Goal: Complete application form: Complete application form

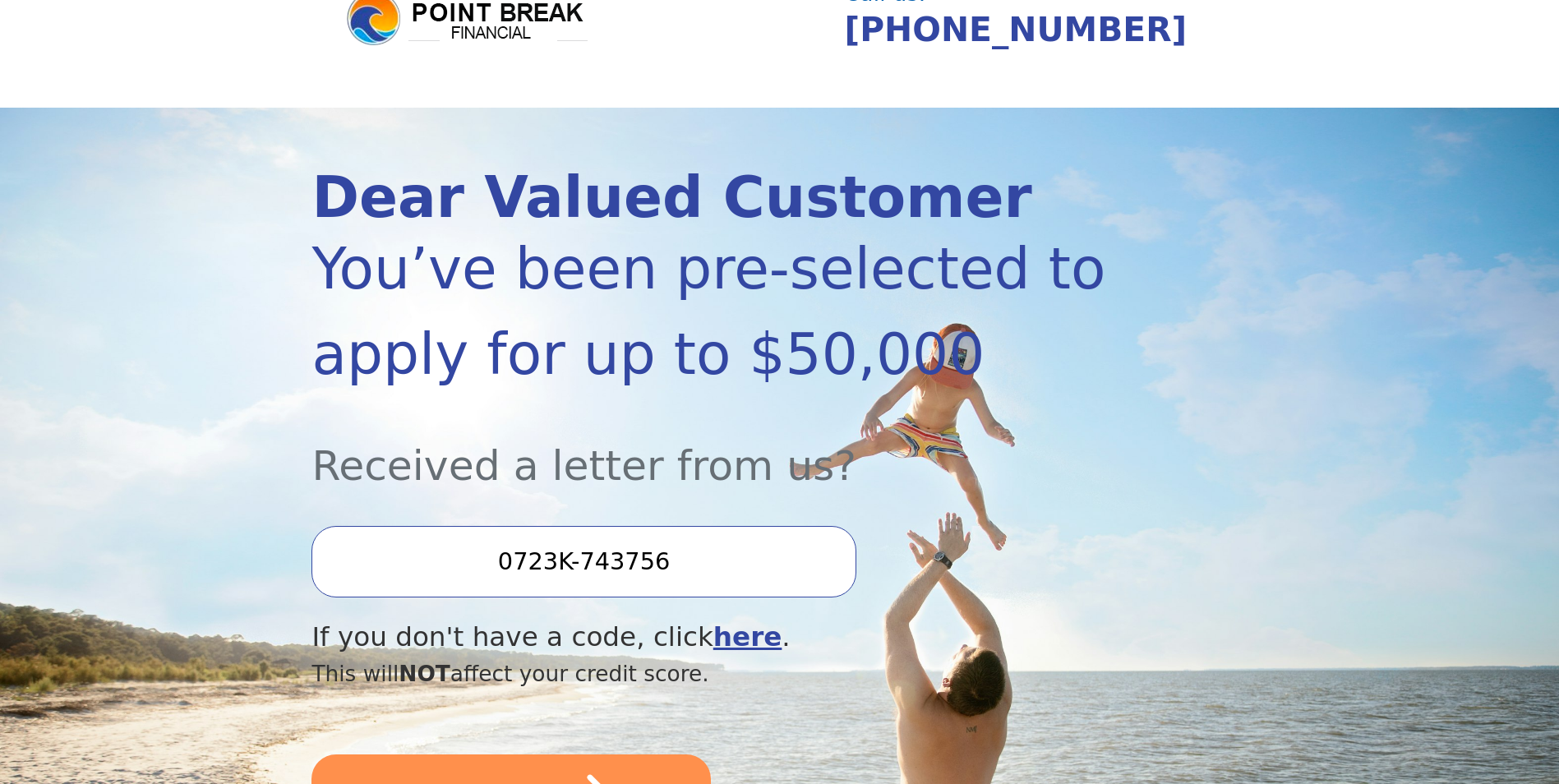
scroll to position [165, 0]
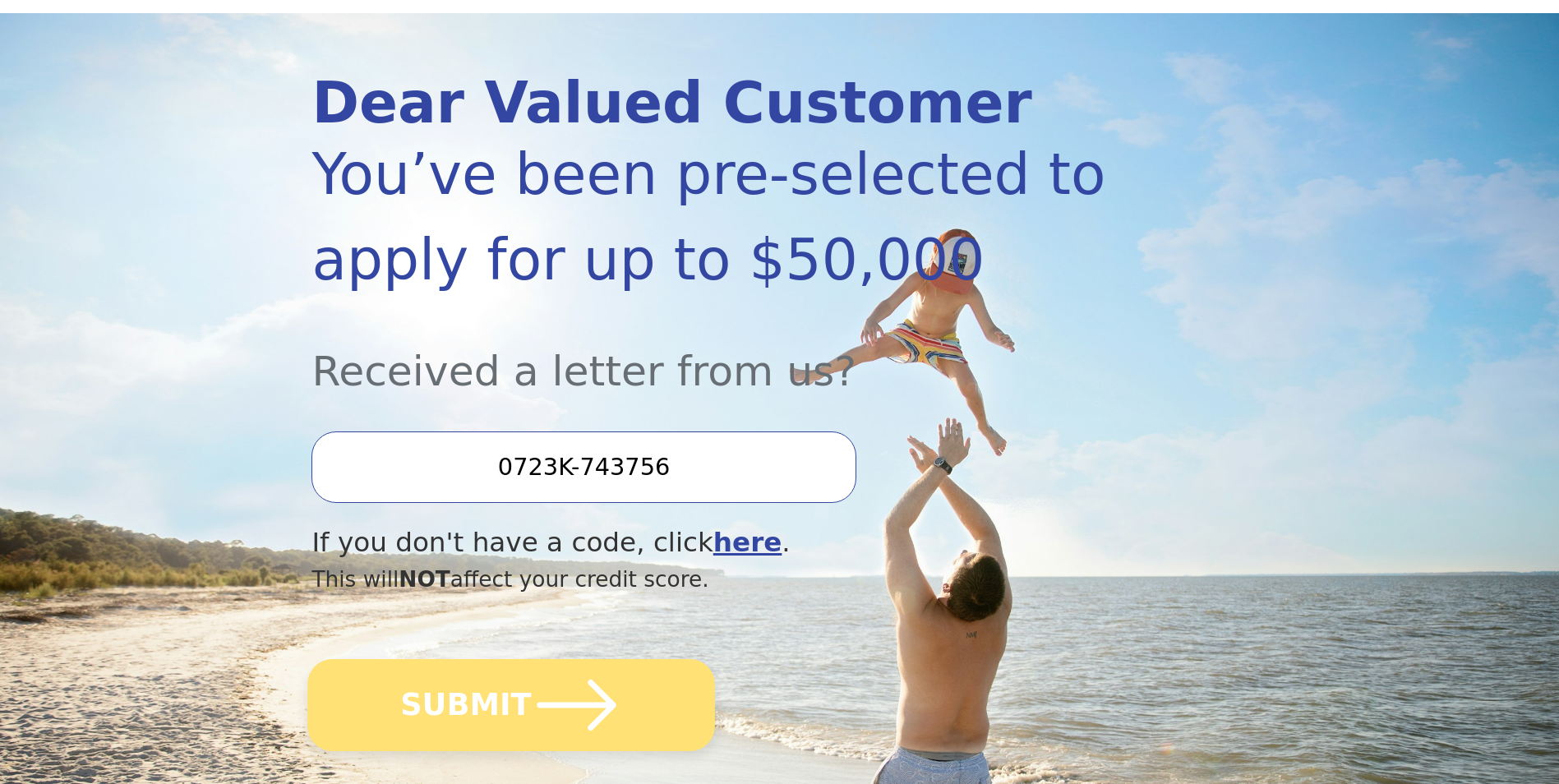
click at [587, 711] on icon "submit" at bounding box center [577, 705] width 90 height 90
click at [598, 710] on icon "submit" at bounding box center [577, 705] width 79 height 51
click at [588, 702] on icon "submit" at bounding box center [577, 705] width 90 height 90
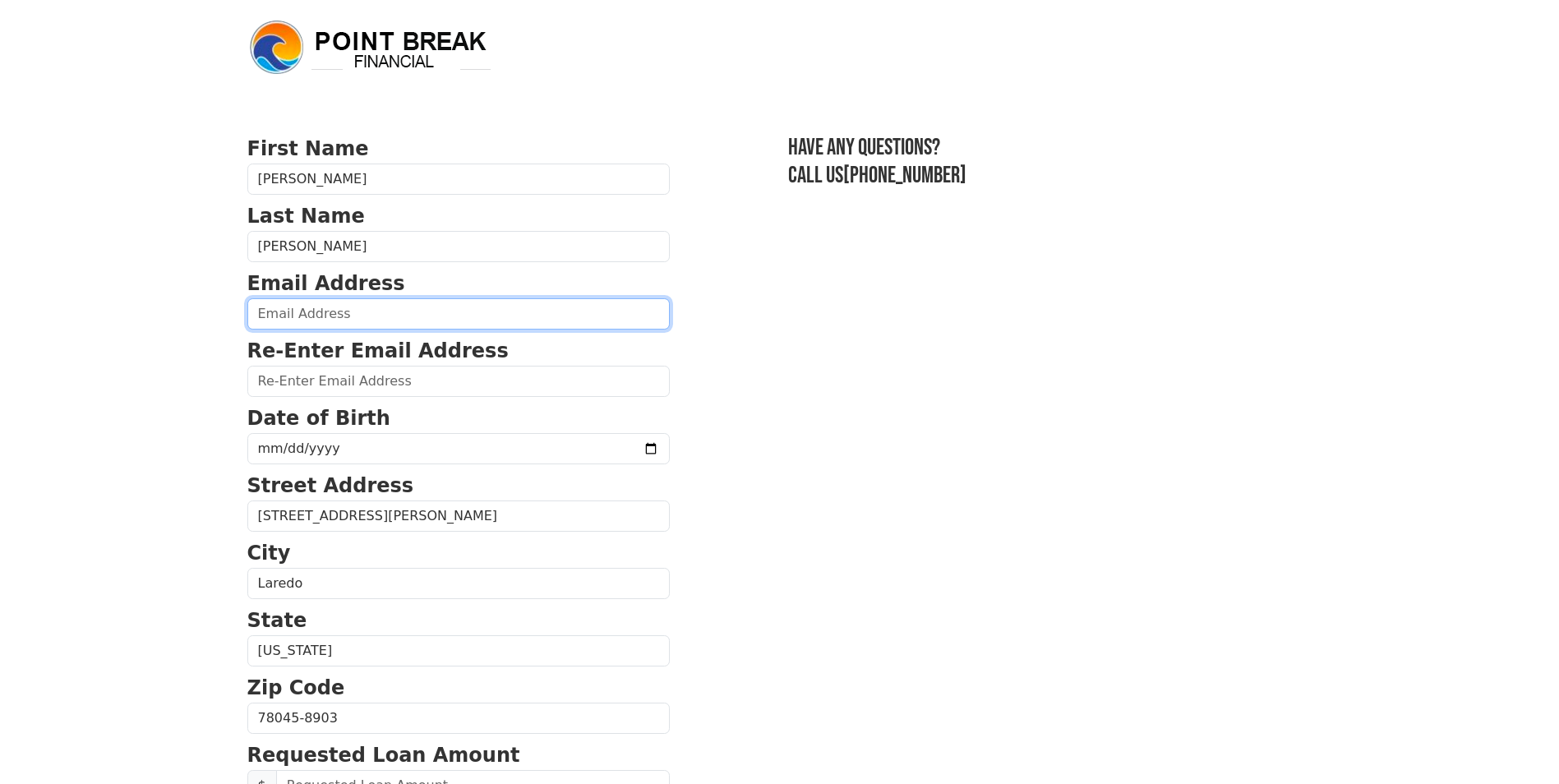
click at [369, 320] on input "email" at bounding box center [458, 313] width 422 height 31
type input "karla_karina26@yahoo.com"
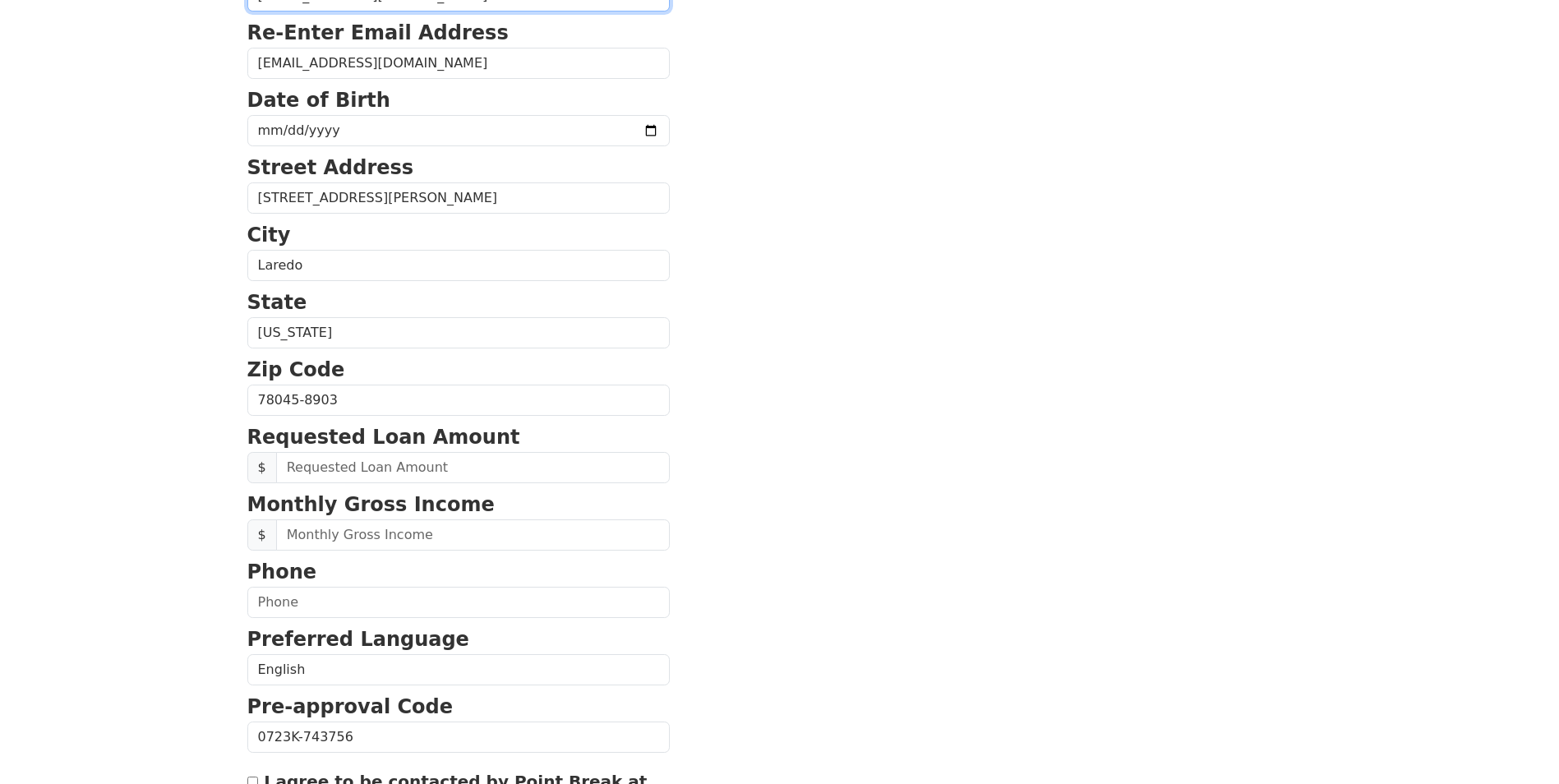
scroll to position [328, 0]
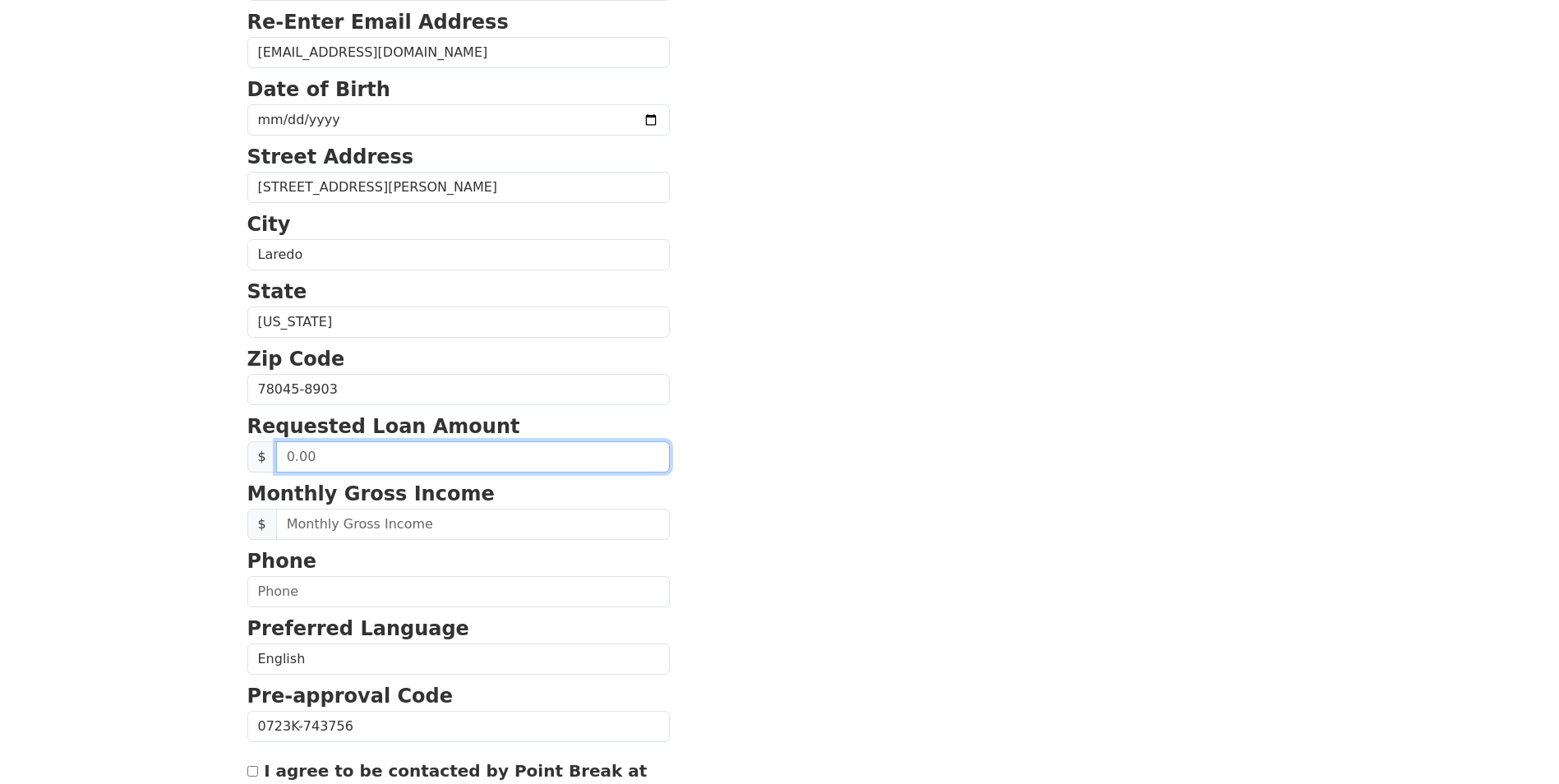
drag, startPoint x: 372, startPoint y: 460, endPoint x: 253, endPoint y: 467, distance: 119.2
click at [254, 467] on div "$" at bounding box center [458, 456] width 422 height 31
type input "30,000.00"
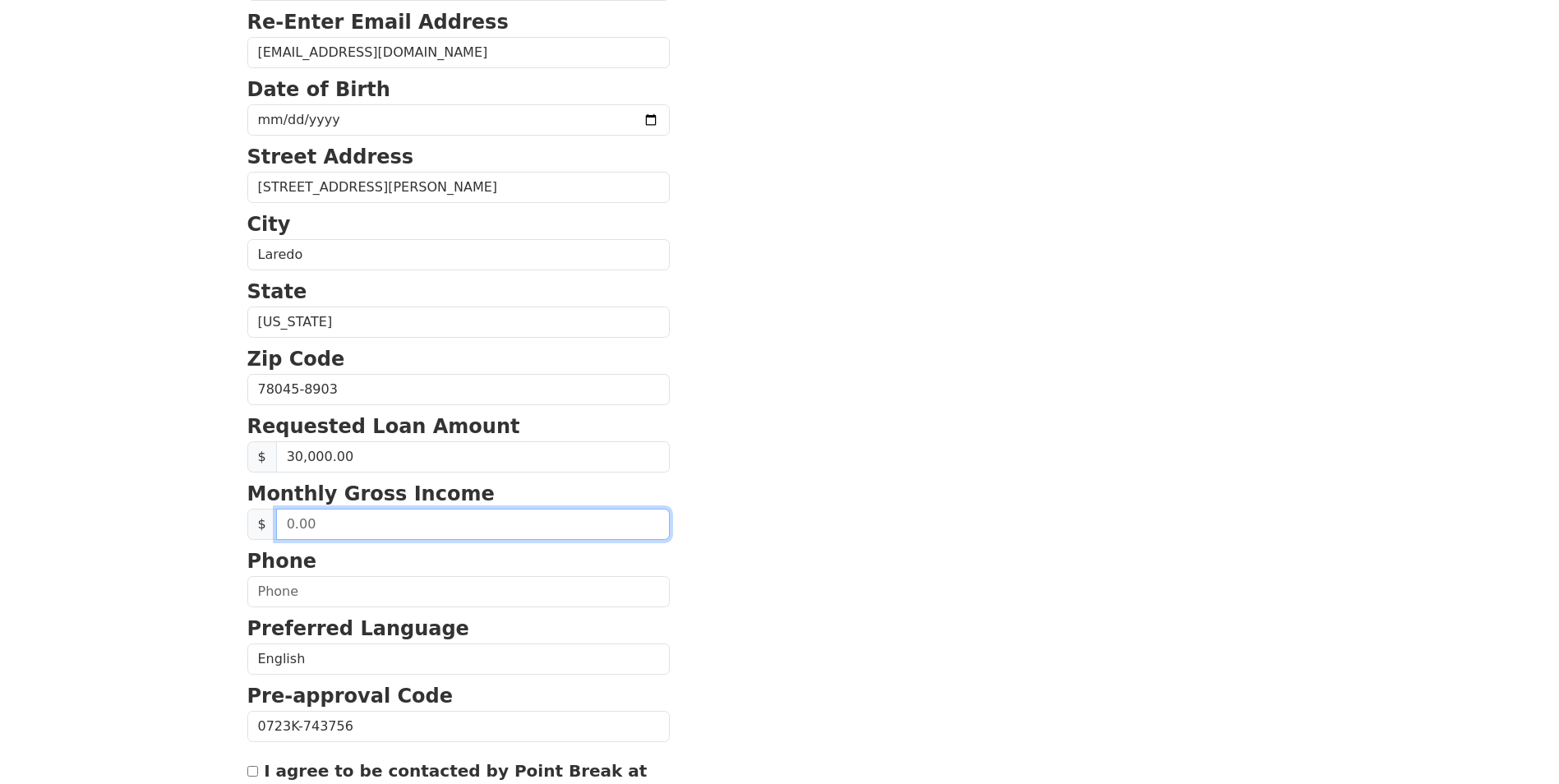
click at [374, 526] on input "text" at bounding box center [472, 523] width 394 height 31
drag, startPoint x: 373, startPoint y: 523, endPoint x: 229, endPoint y: 527, distance: 144.1
click at [229, 456] on html "First Name Karla Last Name Cepeda Email Address karla_karina26@yahoo.com Re-Ent…" at bounding box center [779, 64] width 1559 height 784
type input "1.00"
click at [288, 524] on input "3.00" at bounding box center [472, 523] width 394 height 31
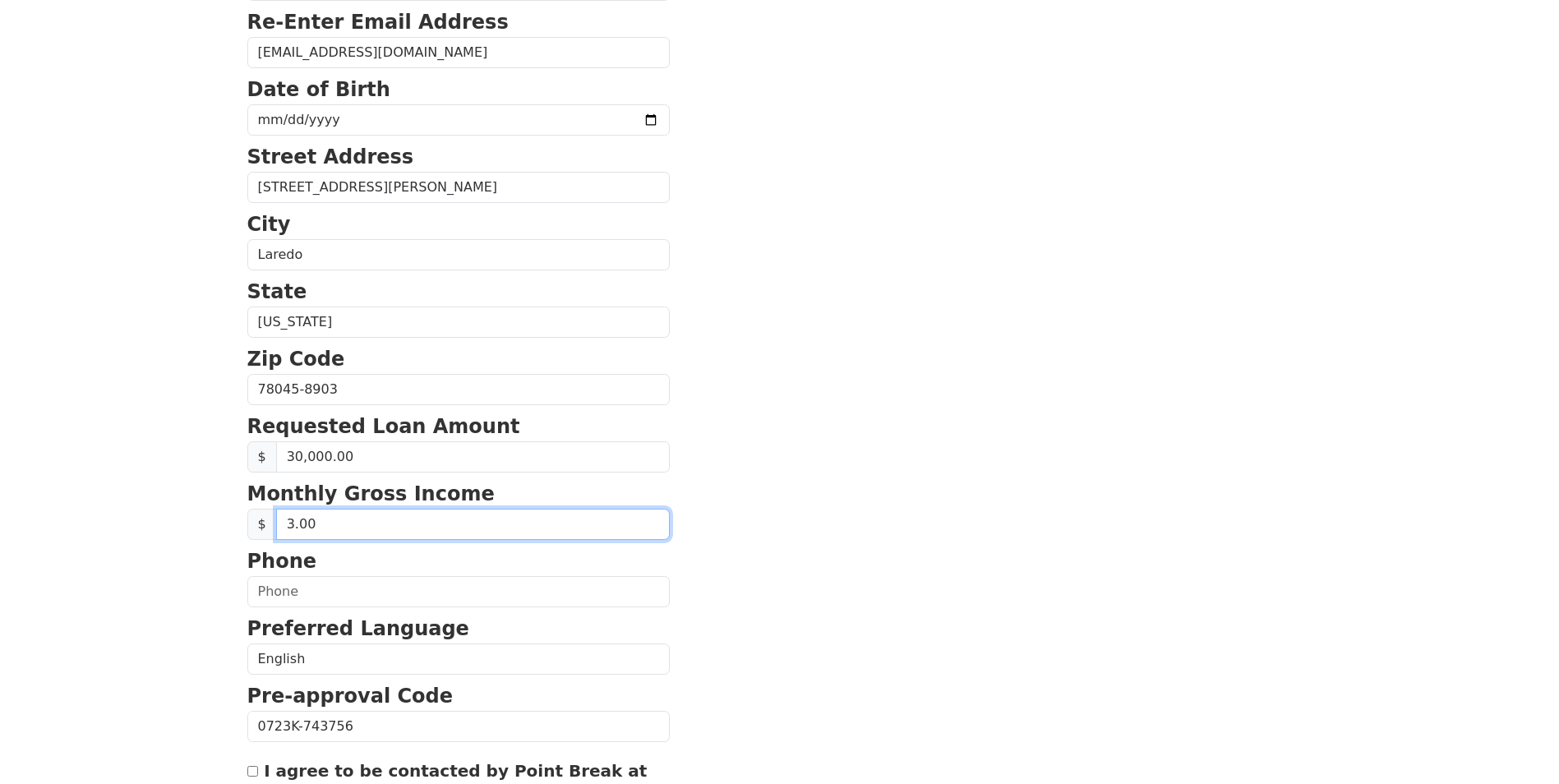
click at [284, 525] on input "3.00" at bounding box center [472, 523] width 394 height 31
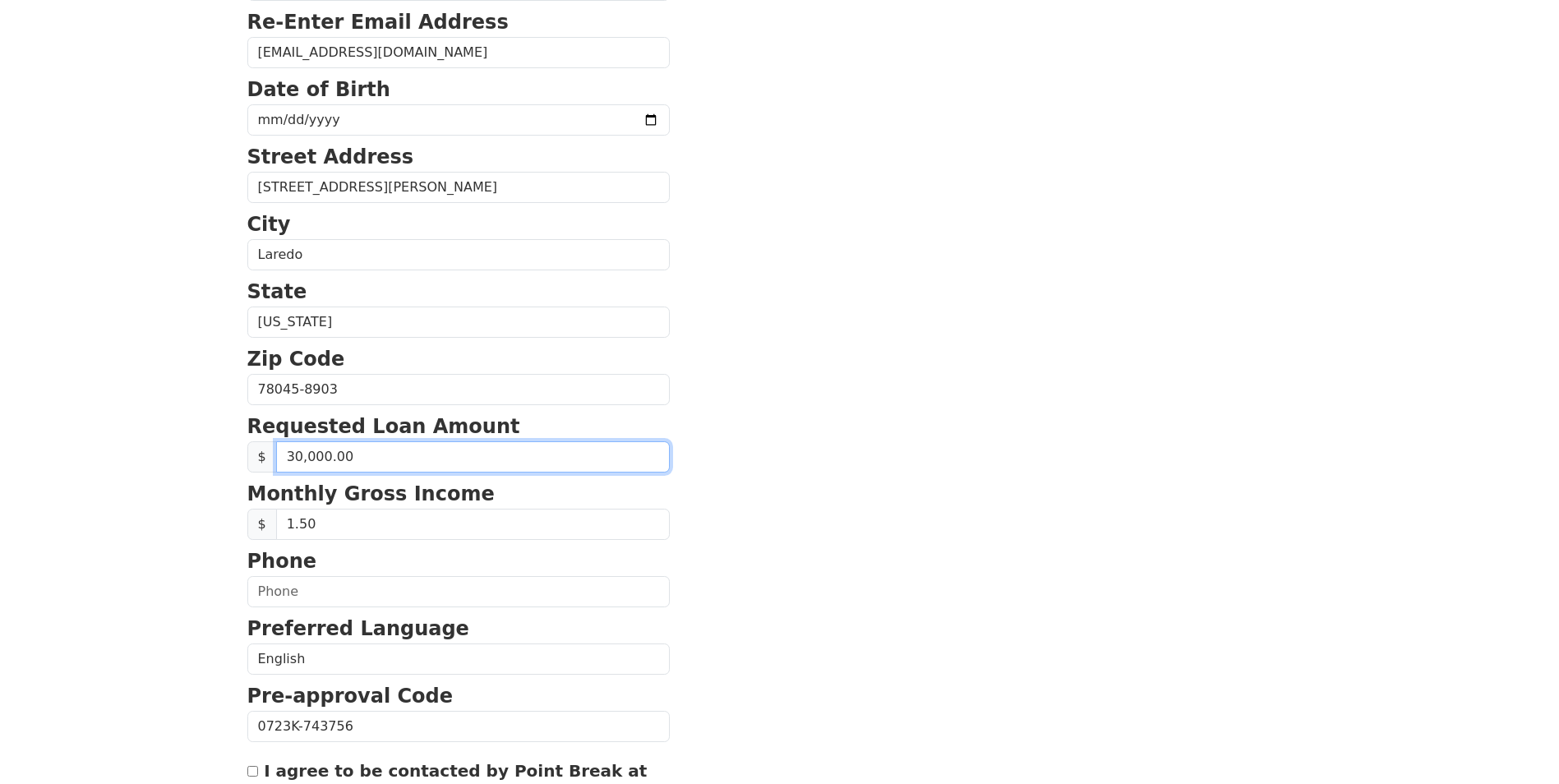
click at [487, 458] on input "30,000.00" at bounding box center [472, 456] width 394 height 31
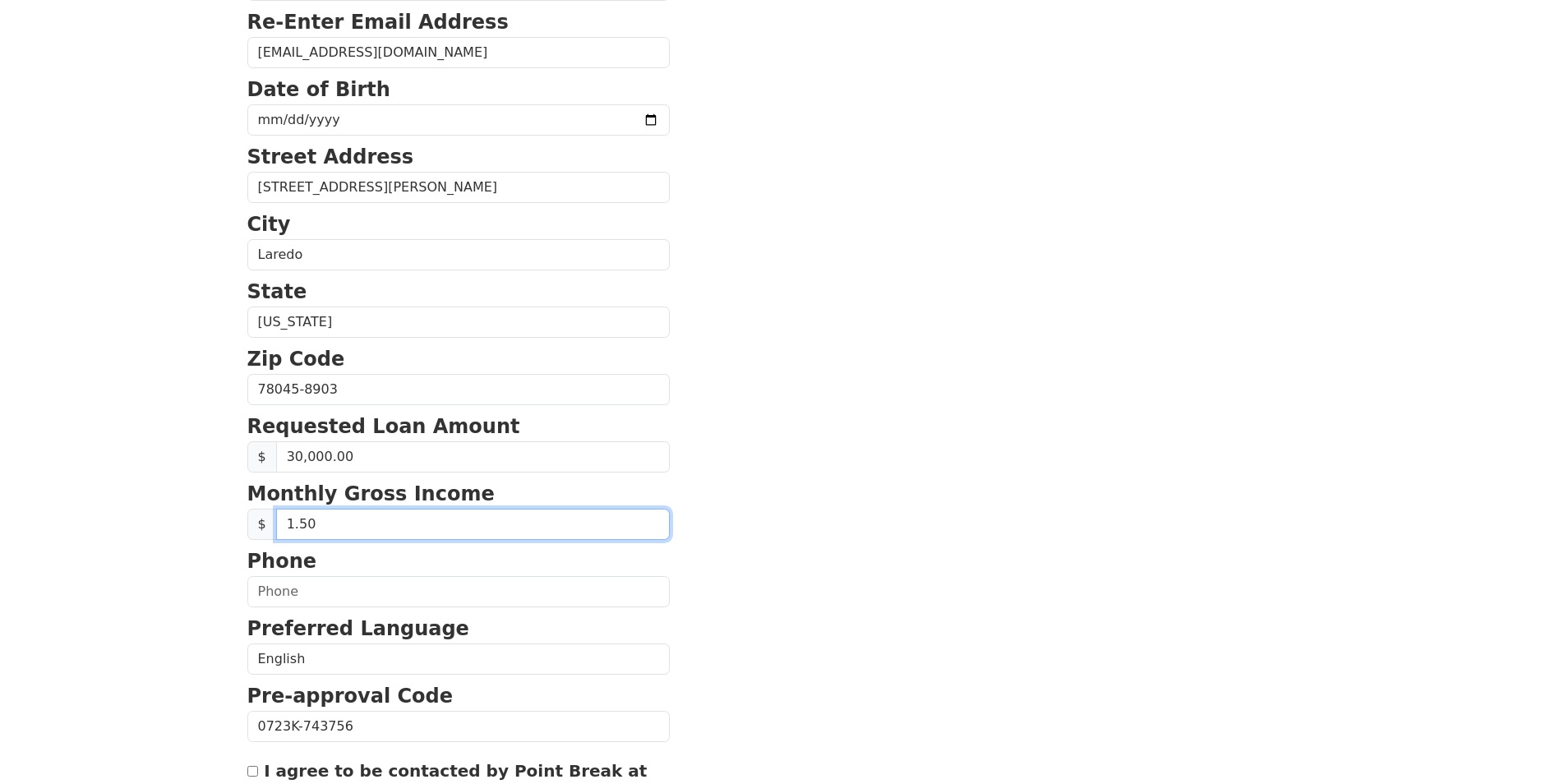
click at [375, 519] on input "1.50" at bounding box center [472, 523] width 394 height 31
drag, startPoint x: 375, startPoint y: 519, endPoint x: 188, endPoint y: 548, distance: 189.2
click at [188, 456] on html "First Name Karla Last Name Cepeda Email Address karla_karina26@yahoo.com Re-Ent…" at bounding box center [779, 64] width 1559 height 784
type input "1.50"
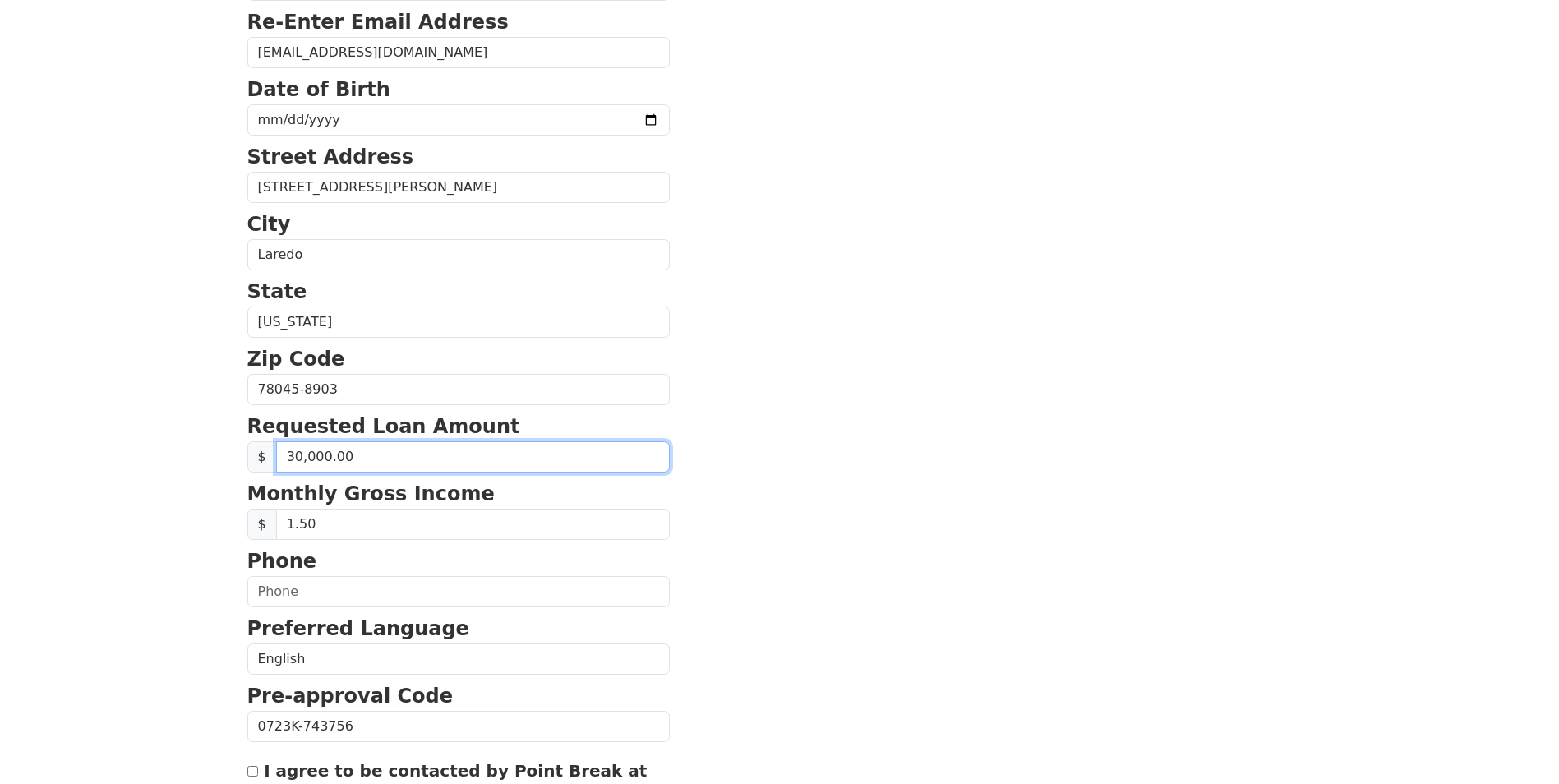
click at [433, 449] on input "30,000.00" at bounding box center [472, 456] width 394 height 31
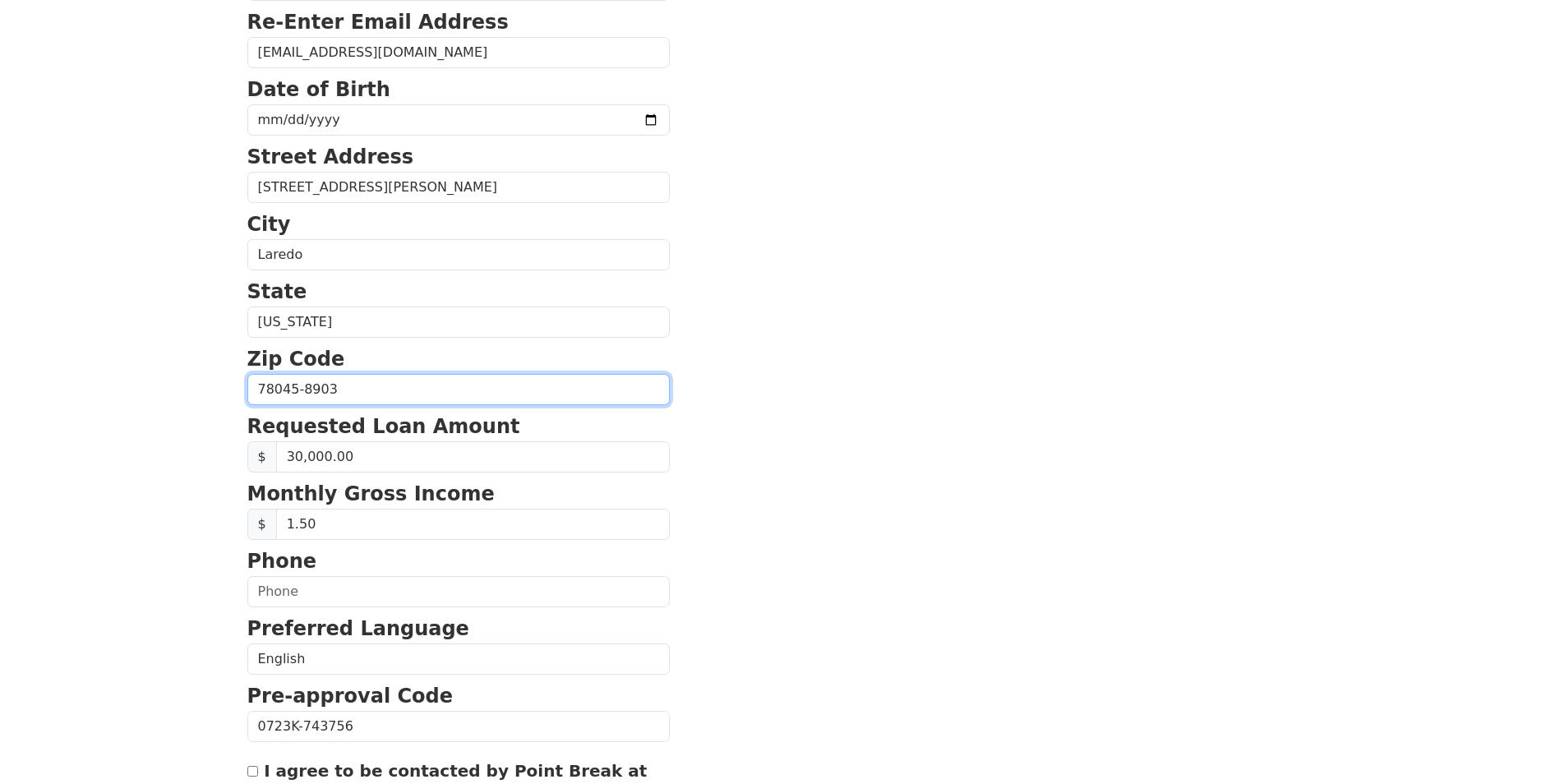
click at [433, 376] on input "78045-8903" at bounding box center [458, 389] width 422 height 31
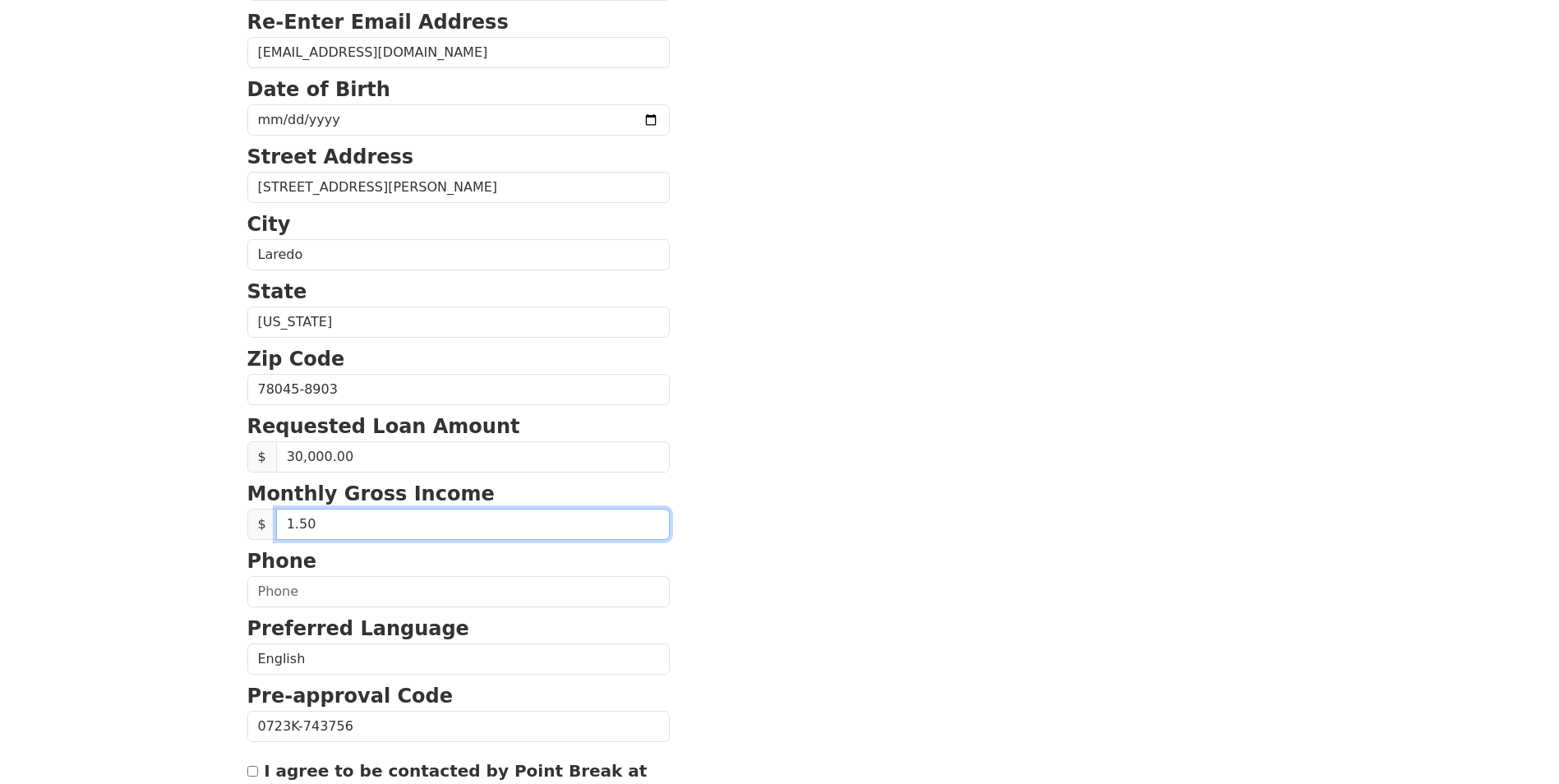
drag, startPoint x: 314, startPoint y: 532, endPoint x: 104, endPoint y: 549, distance: 210.7
click at [105, 456] on html "First Name Karla Last Name Cepeda Email Address karla_karina26@yahoo.com Re-Ent…" at bounding box center [779, 64] width 1559 height 784
click at [322, 533] on input "text" at bounding box center [472, 523] width 394 height 31
click at [288, 524] on input "text" at bounding box center [472, 523] width 394 height 31
click at [290, 524] on input "text" at bounding box center [472, 523] width 394 height 31
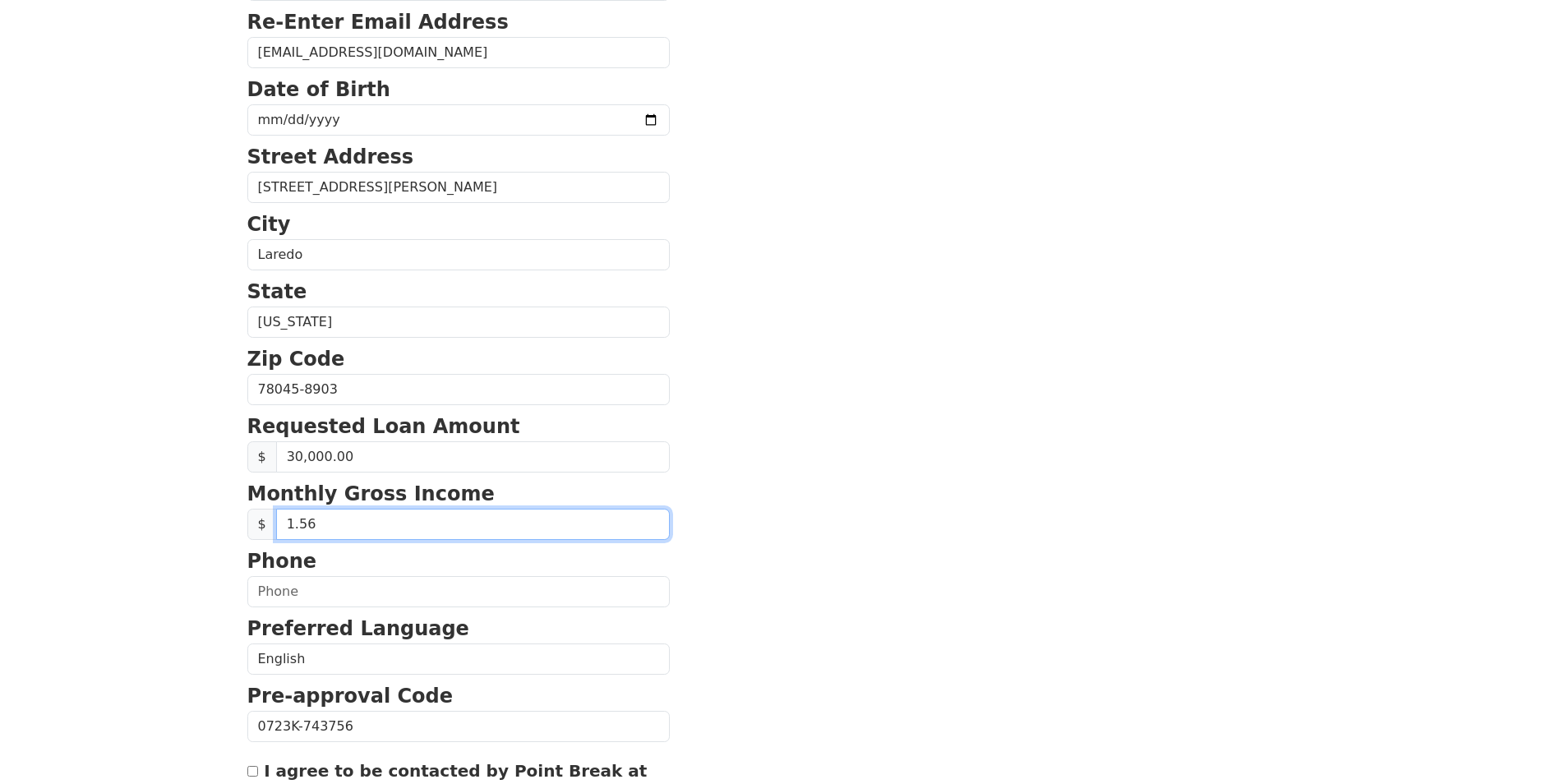
type input "1.50"
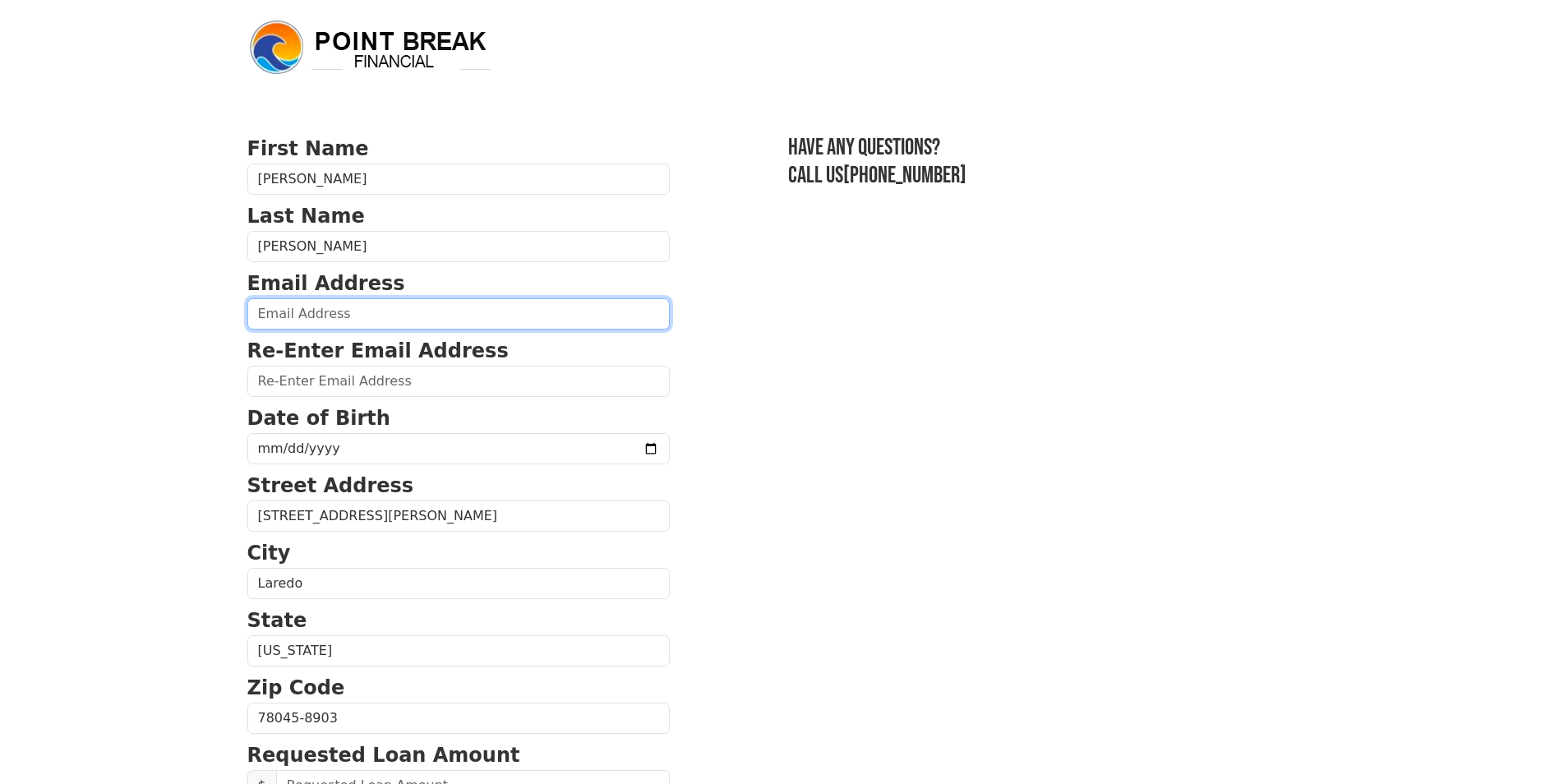
drag, startPoint x: 316, startPoint y: 313, endPoint x: 314, endPoint y: 323, distance: 10.2
click at [316, 313] on input "email" at bounding box center [458, 313] width 422 height 31
type input "karla_karina26@yahoo.com"
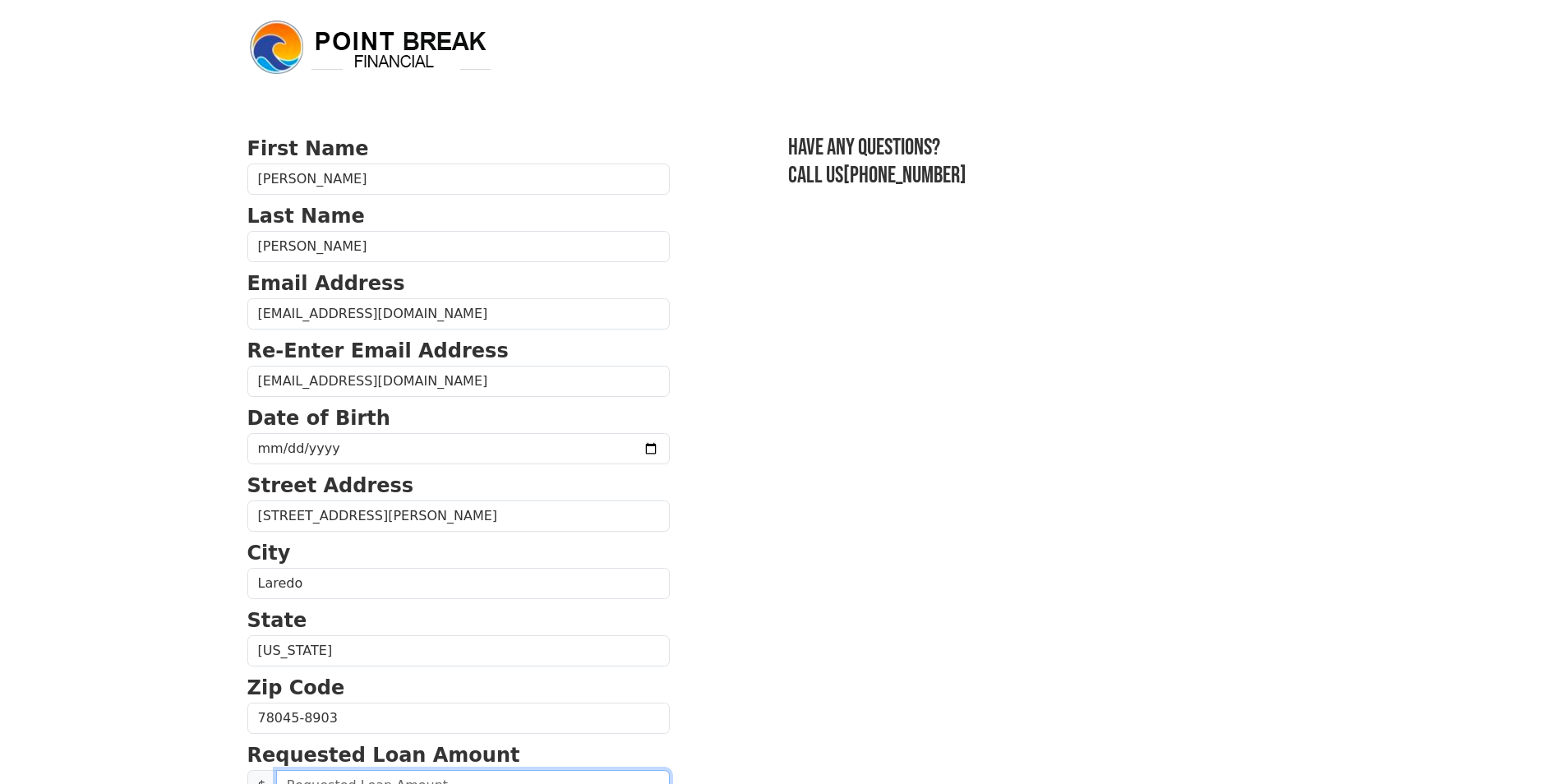
type input "30,000.00"
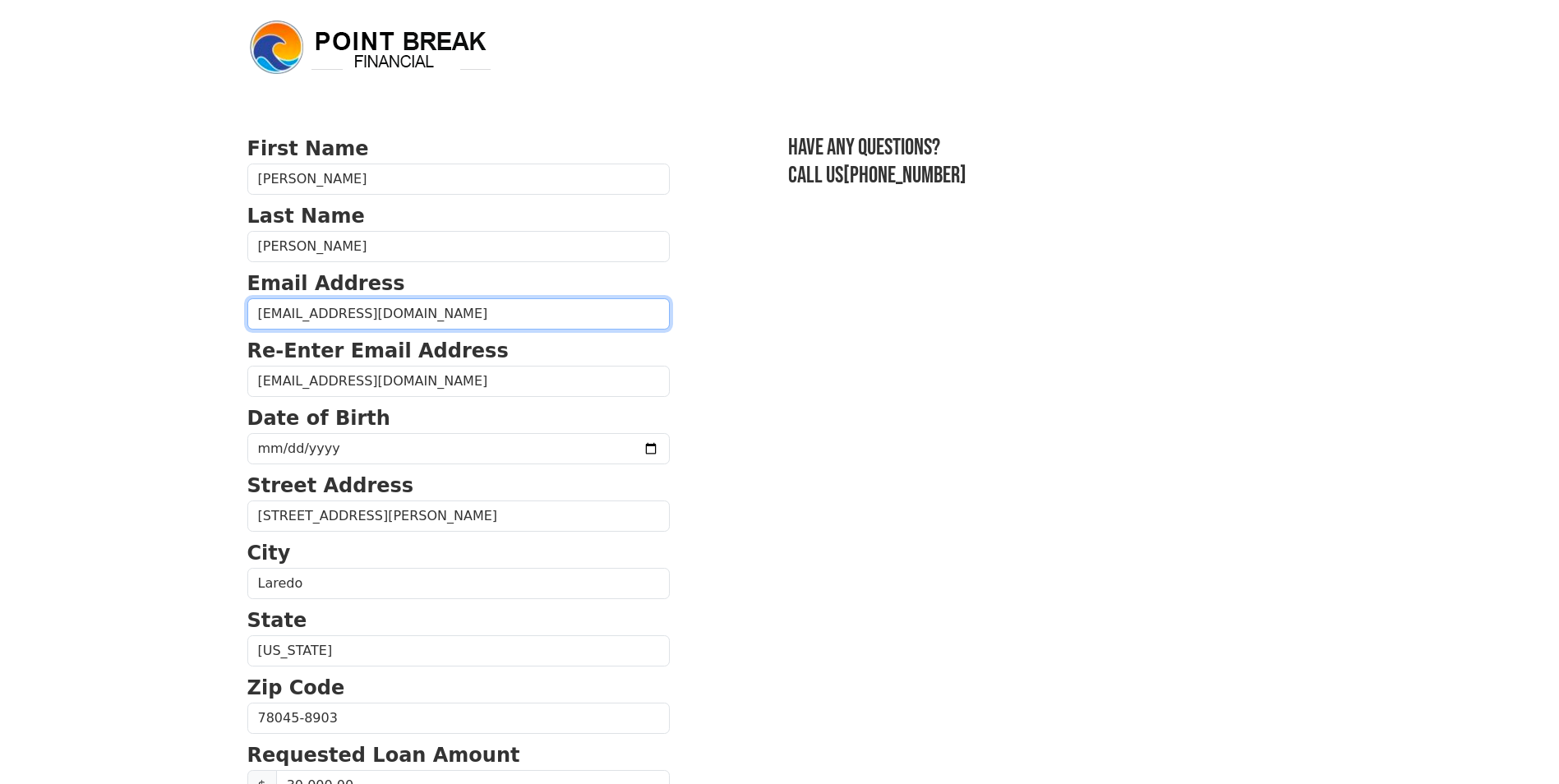
type input "30,000.00"
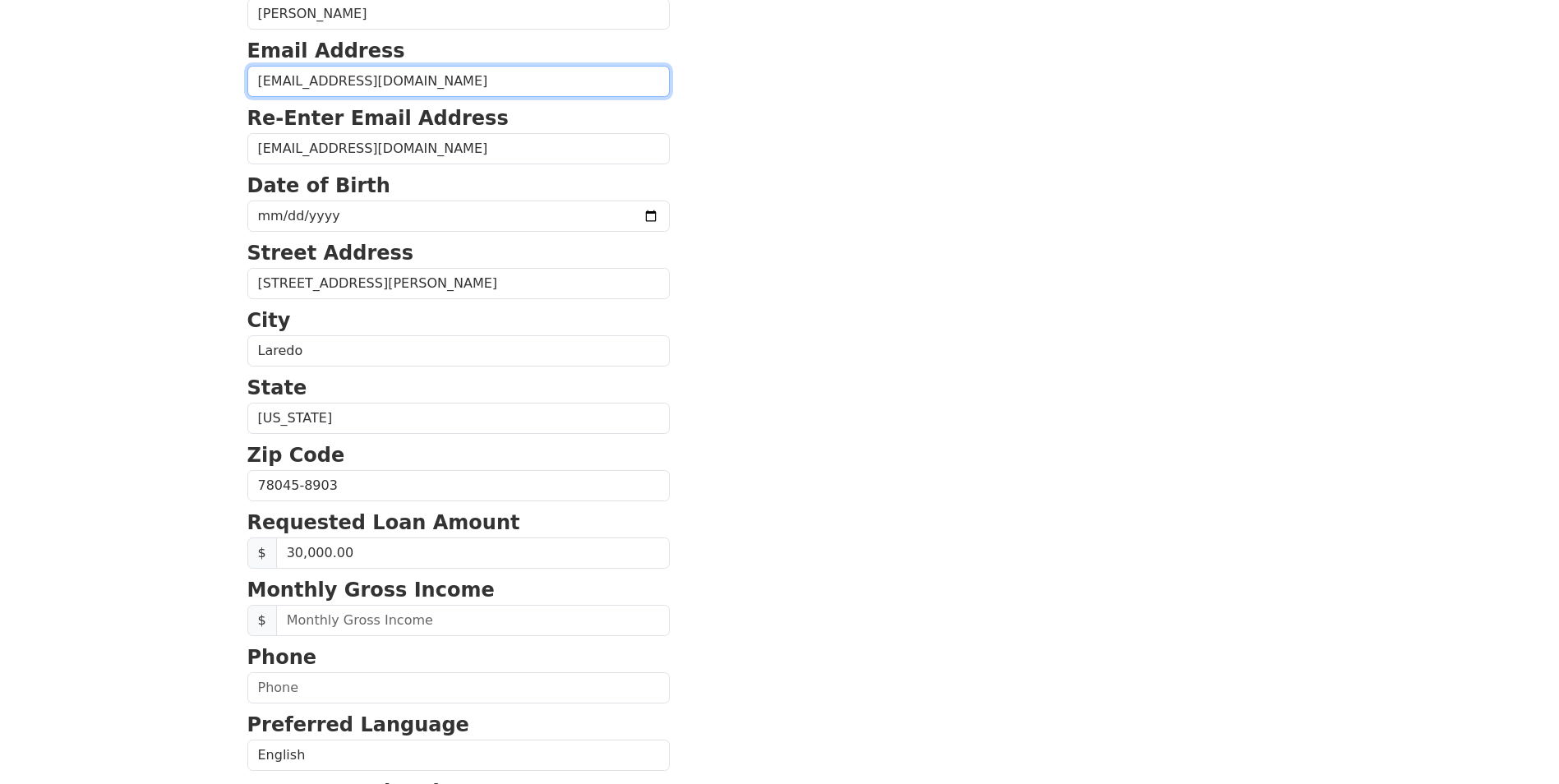
scroll to position [257, 0]
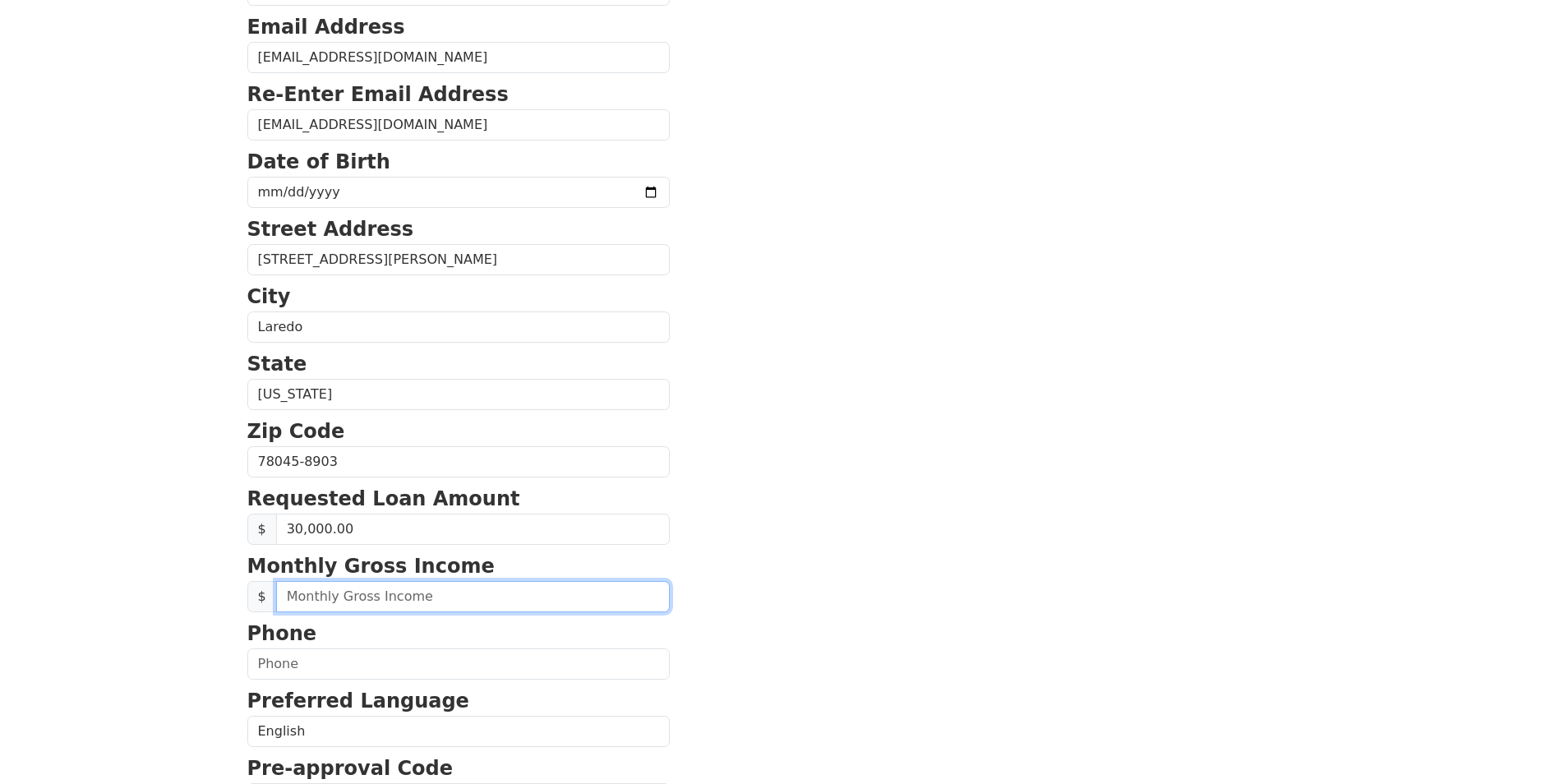
click at [415, 605] on input "text" at bounding box center [472, 596] width 394 height 31
type input "0.15"
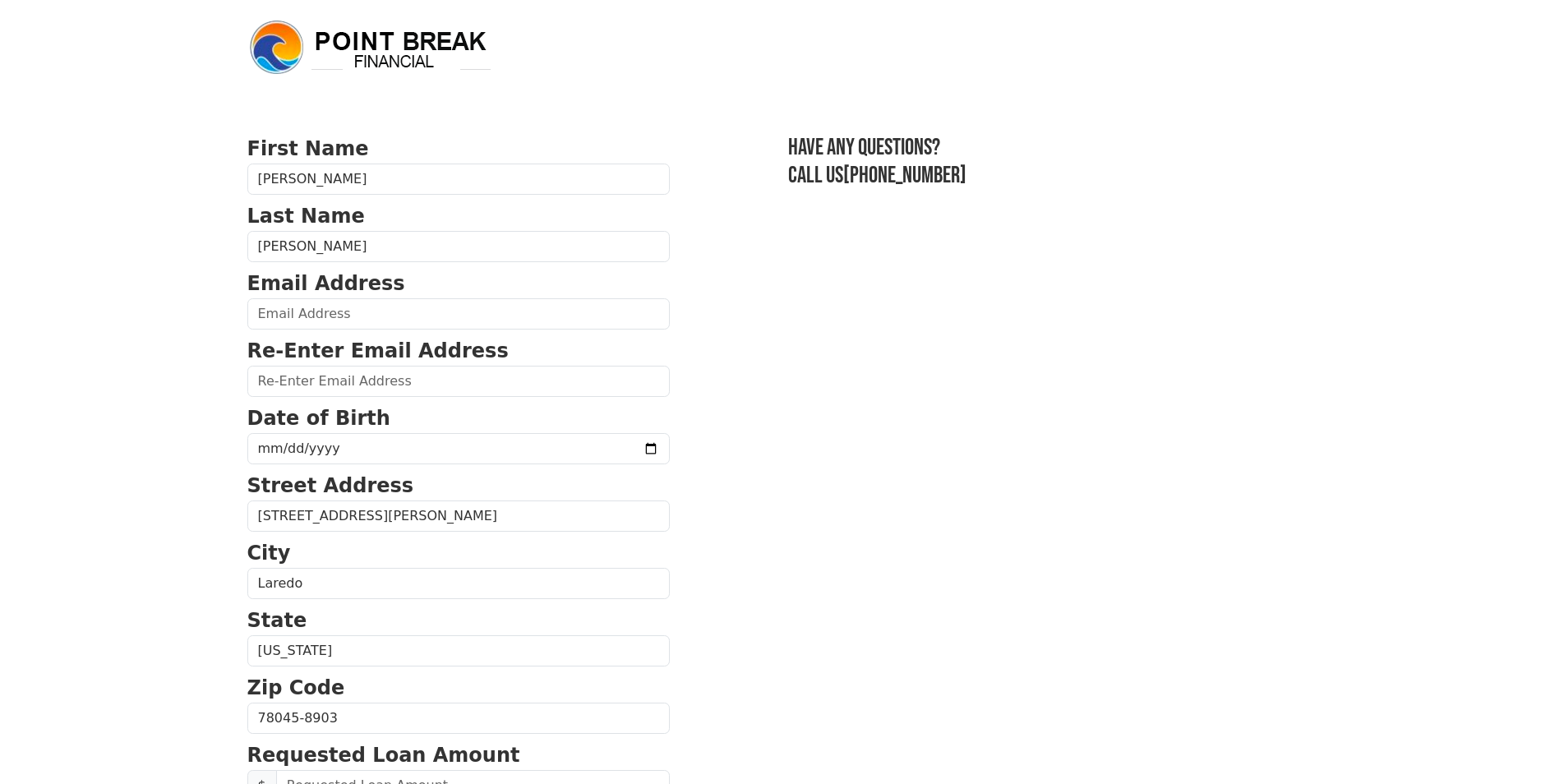
scroll to position [165, 0]
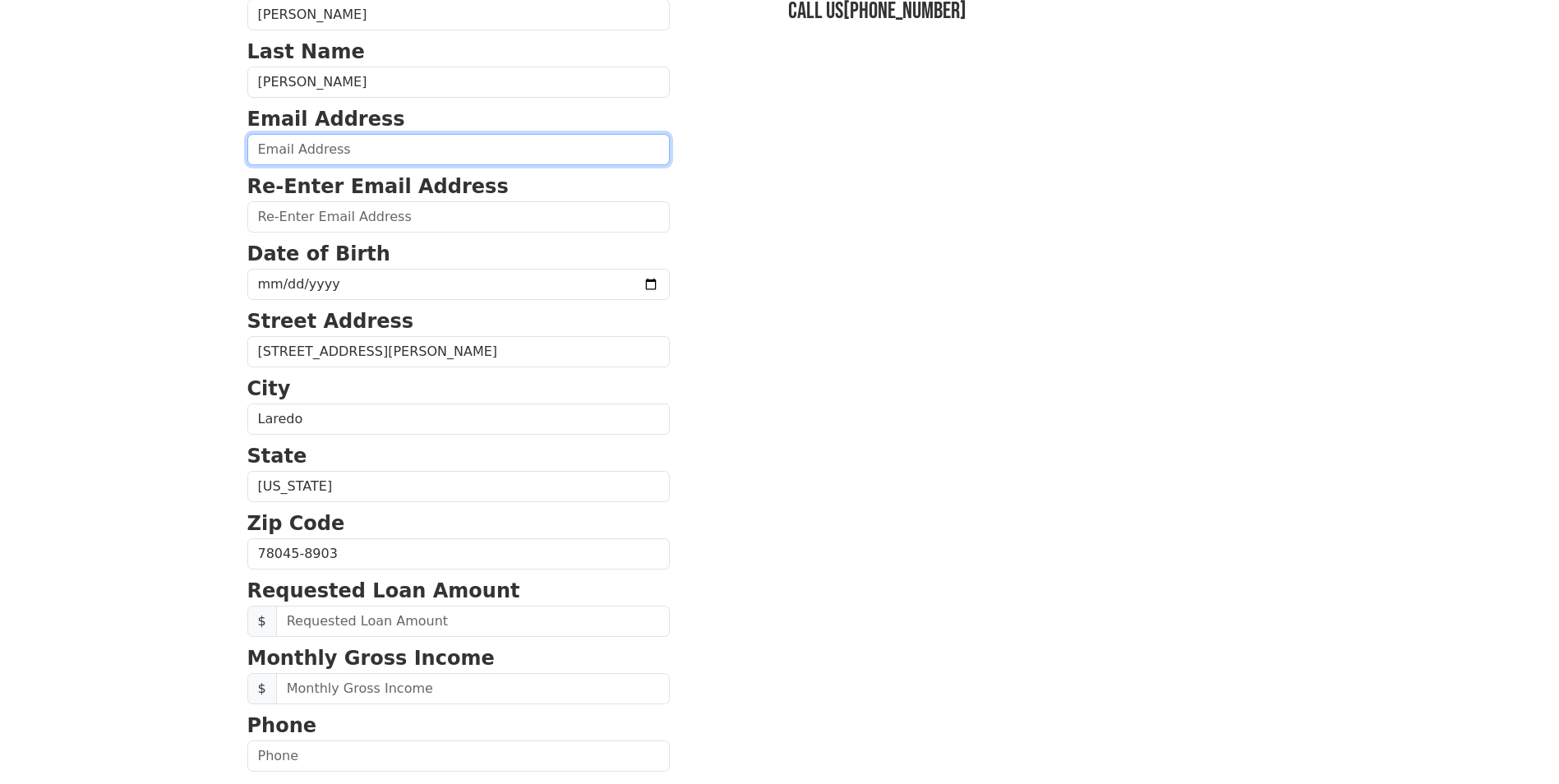
click at [322, 140] on input "email" at bounding box center [458, 149] width 422 height 31
click at [404, 143] on input "email" at bounding box center [458, 149] width 422 height 31
type input "karla_karina26@yahoo.com"
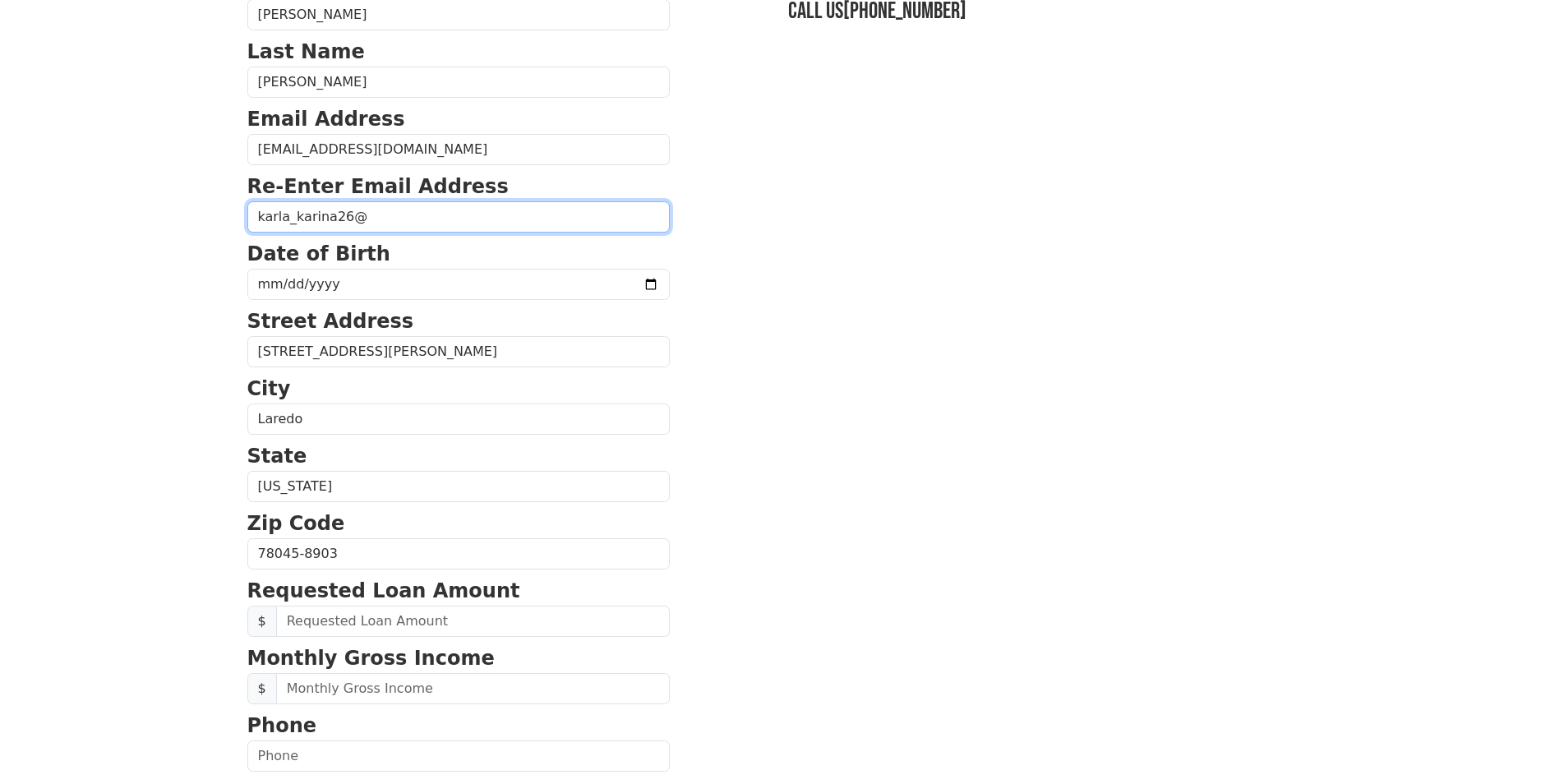
type input "karla_karina26@yahoo.com"
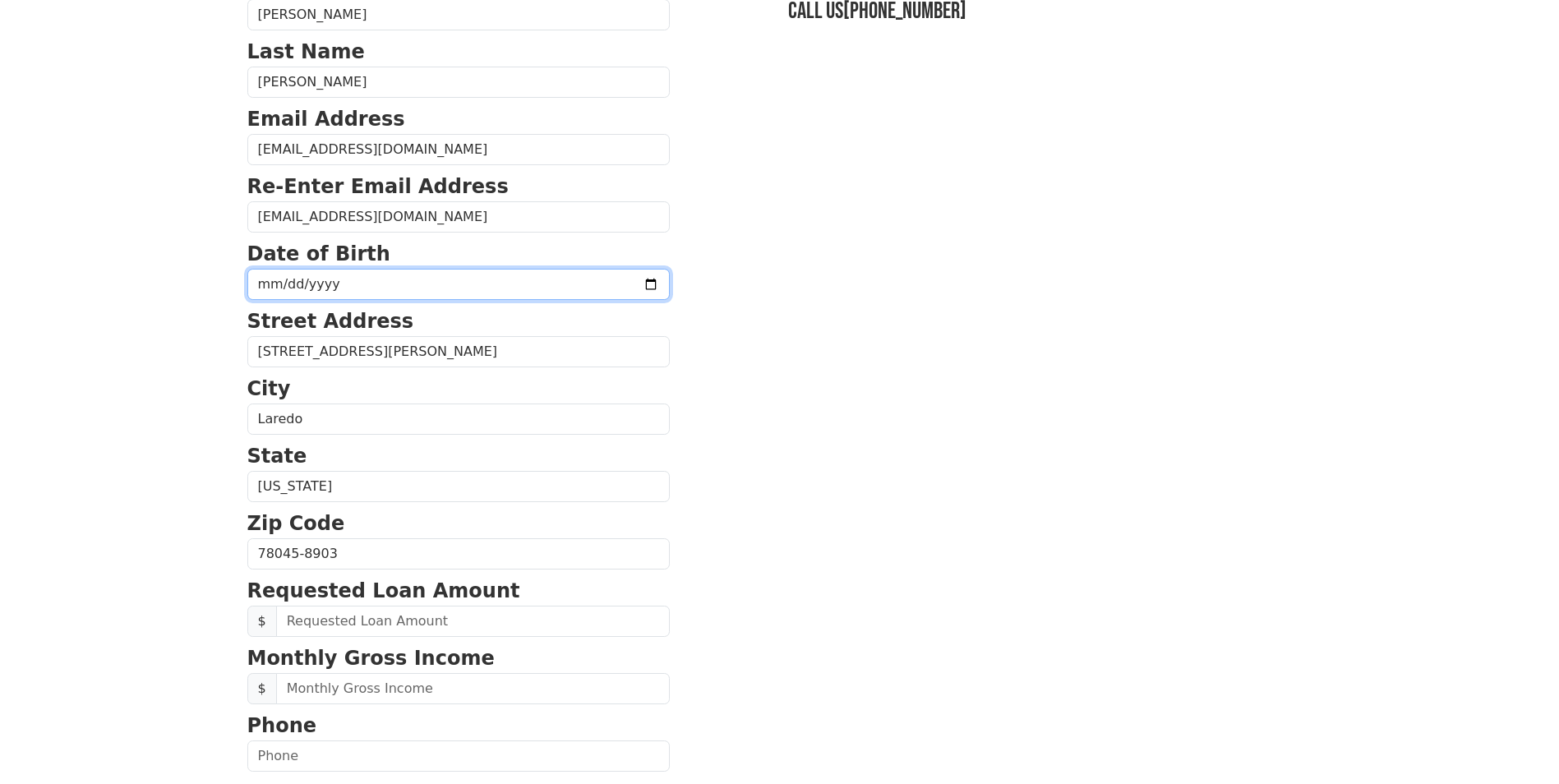
click at [262, 286] on input "date" at bounding box center [458, 283] width 422 height 31
type input "1989-06-29"
drag, startPoint x: 1055, startPoint y: 316, endPoint x: 998, endPoint y: 328, distance: 58.2
click at [1055, 313] on section "First Name Karla Last Name Cepeda Email Address karla_karina26@yahoo.com Re-Ent…" at bounding box center [780, 556] width 1065 height 1172
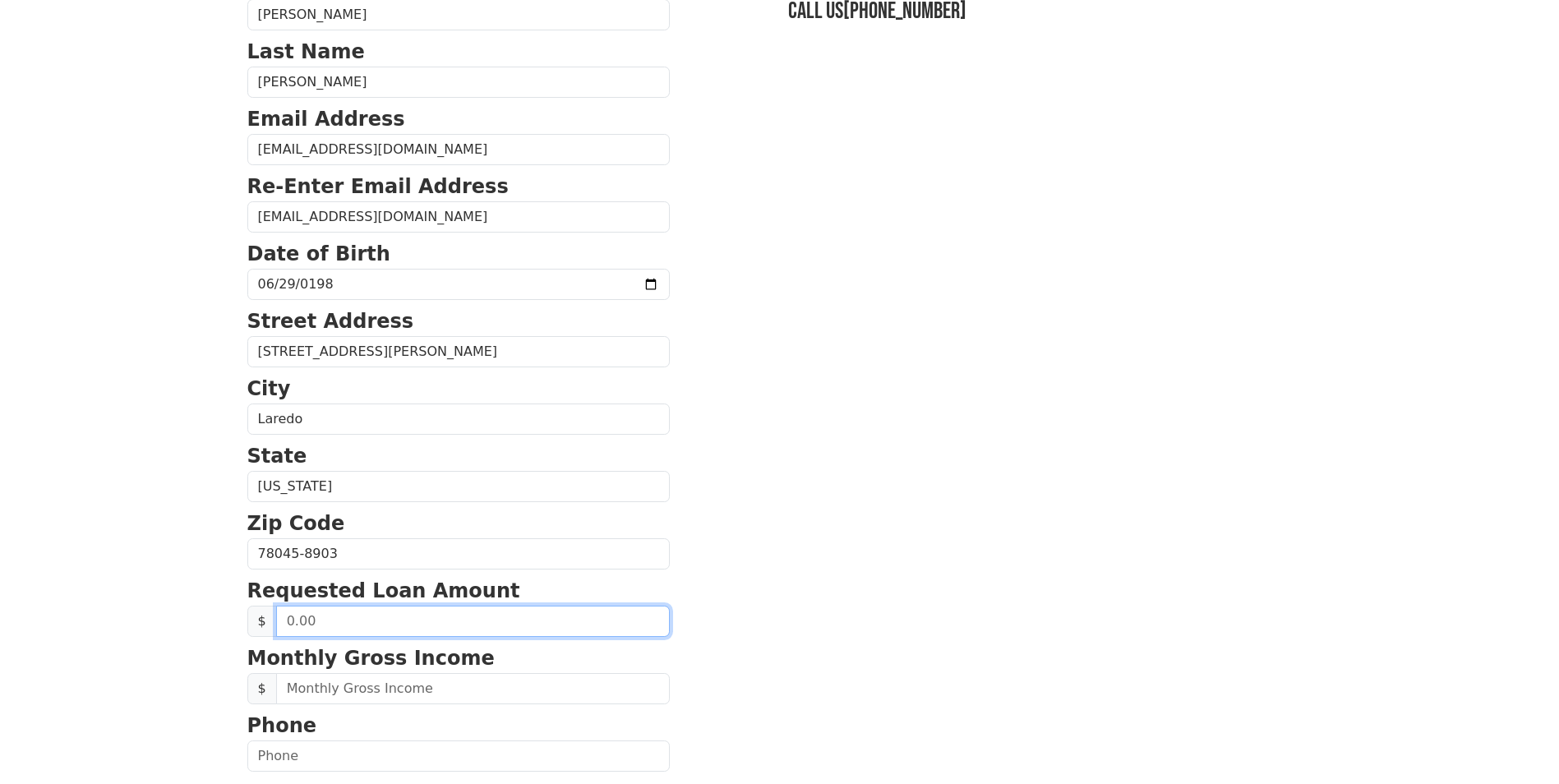
click at [306, 624] on input "text" at bounding box center [472, 620] width 394 height 31
drag, startPoint x: 284, startPoint y: 614, endPoint x: 303, endPoint y: 622, distance: 20.6
click at [284, 615] on input "text" at bounding box center [472, 620] width 394 height 31
click at [400, 374] on p "City" at bounding box center [458, 388] width 422 height 29
click at [255, 626] on span "$" at bounding box center [262, 620] width 29 height 31
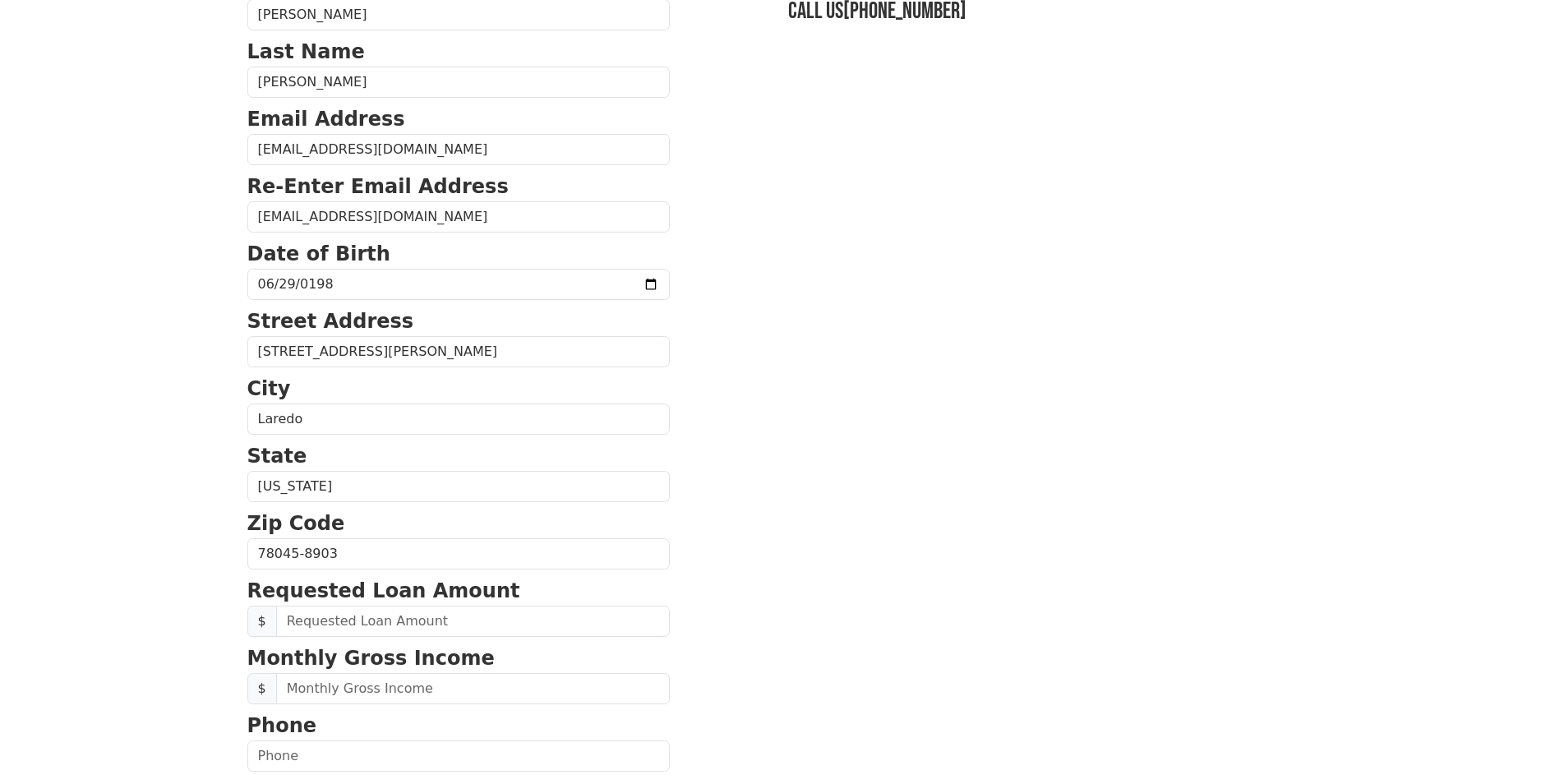
click at [261, 624] on span "$" at bounding box center [262, 620] width 29 height 31
type input "0.30"
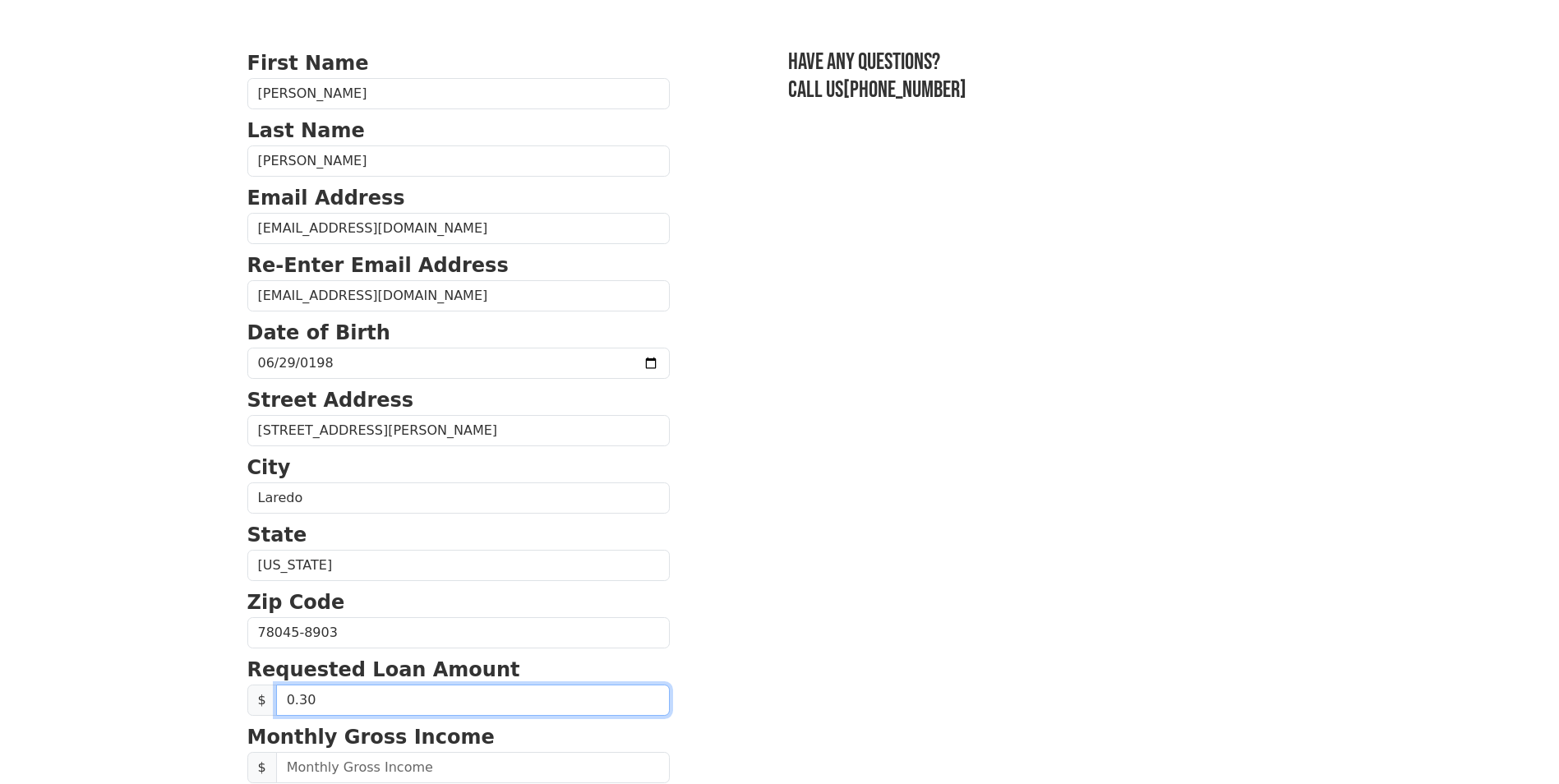
scroll to position [0, 0]
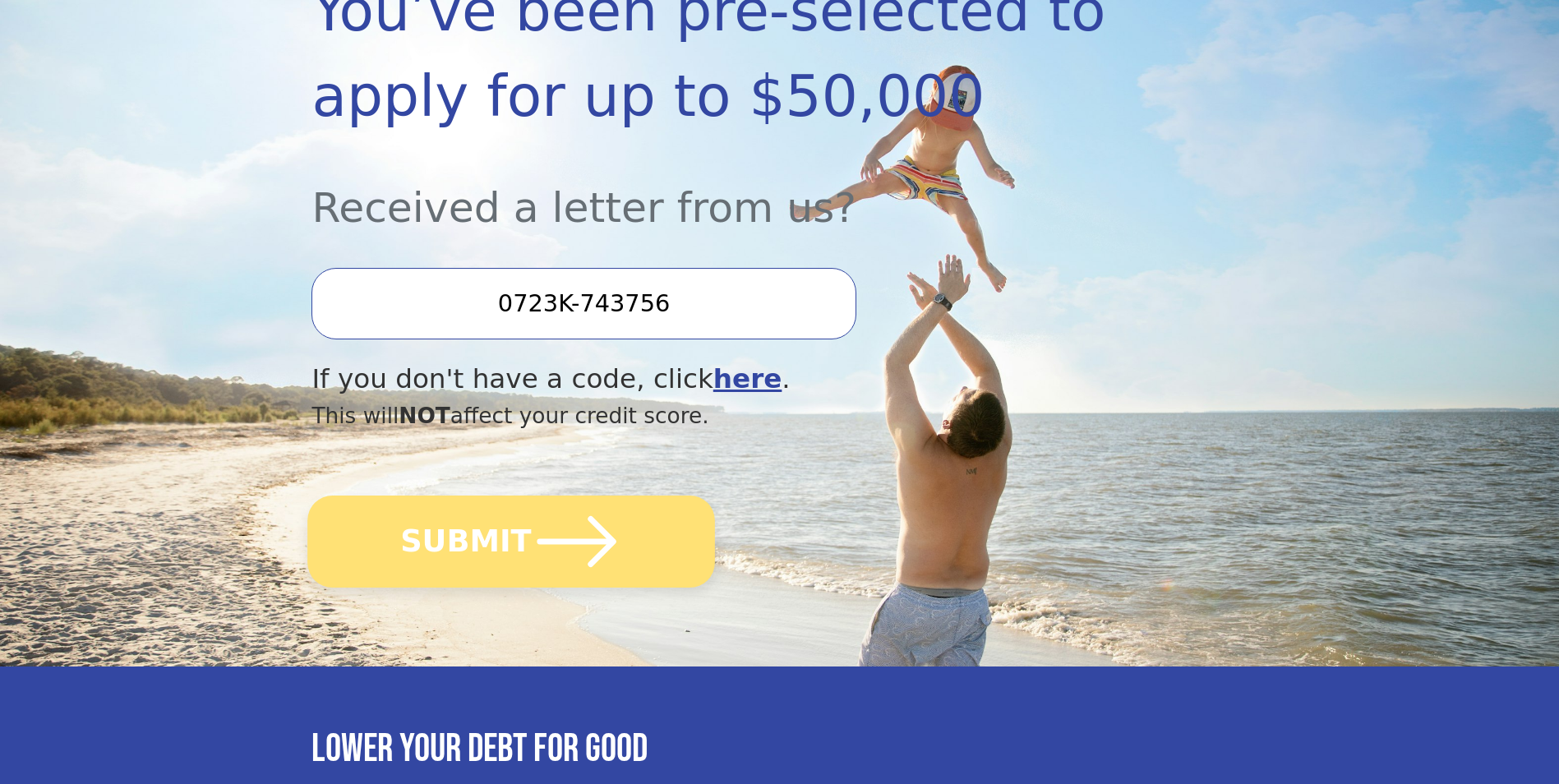
scroll to position [328, 0]
click at [603, 552] on icon "submit" at bounding box center [577, 541] width 90 height 90
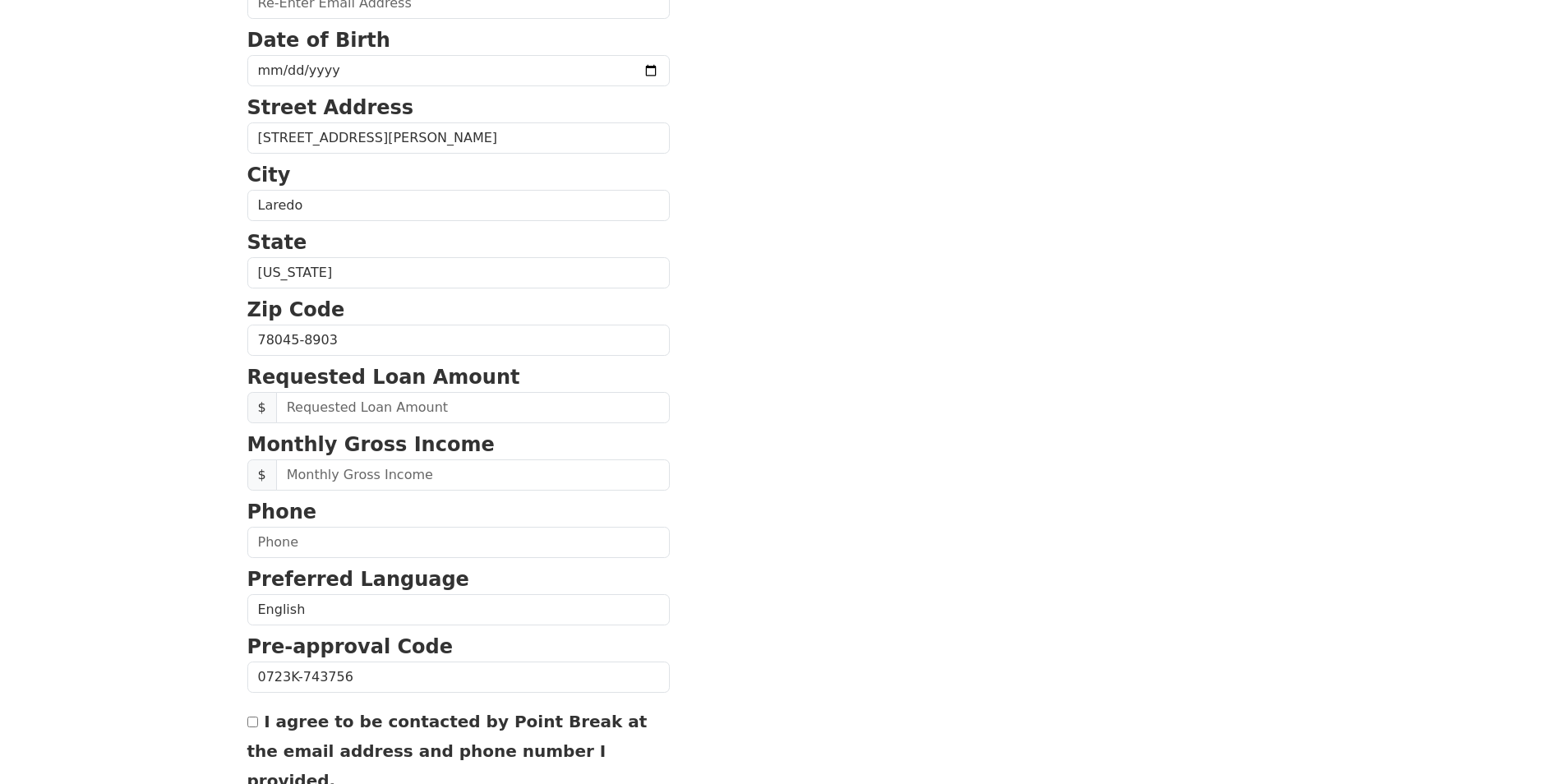
scroll to position [493, 0]
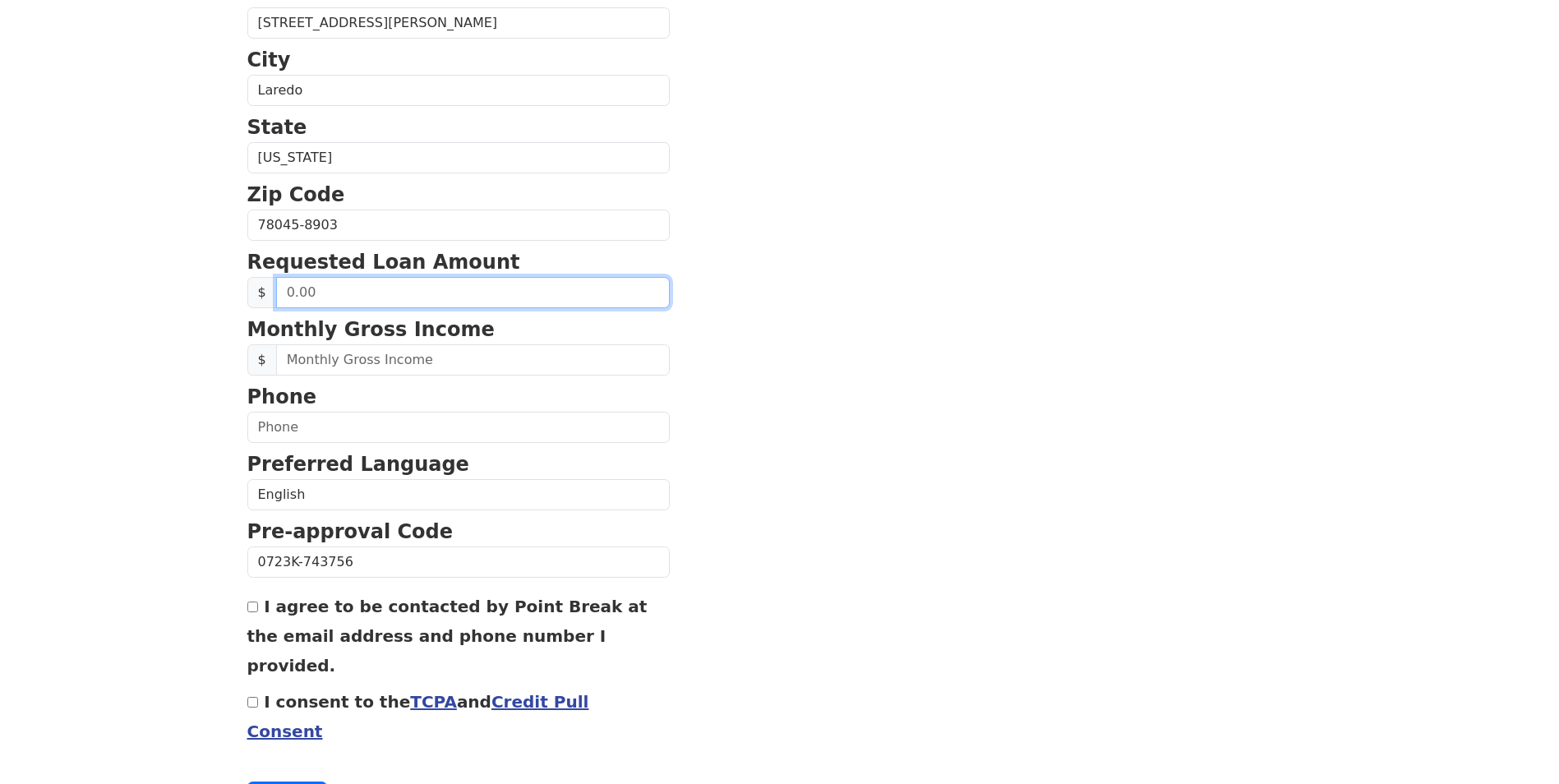
click at [298, 279] on input "text" at bounding box center [472, 292] width 394 height 31
click at [247, 781] on button "Continue" at bounding box center [288, 797] width 80 height 31
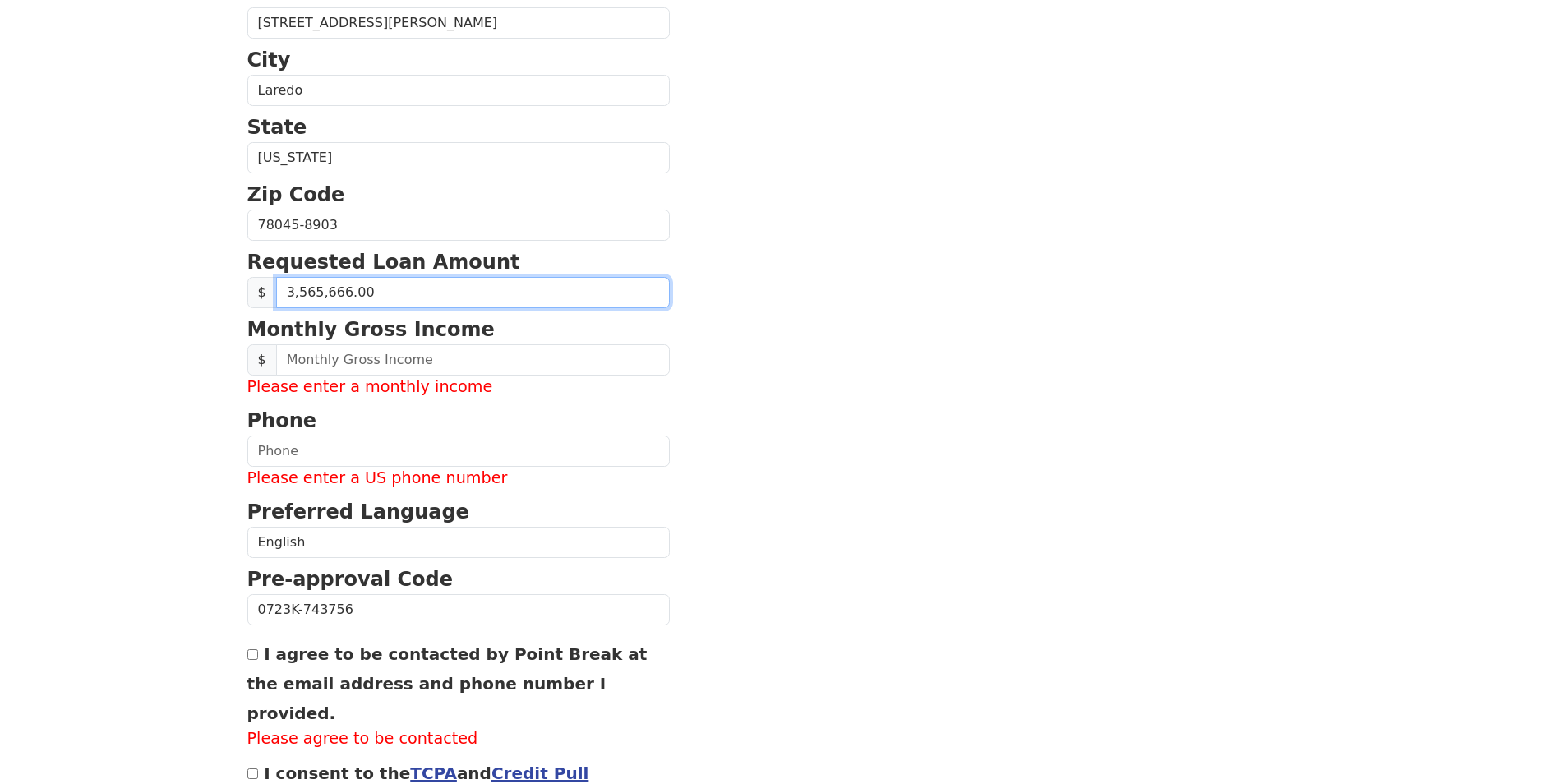
type input "35,000.00"
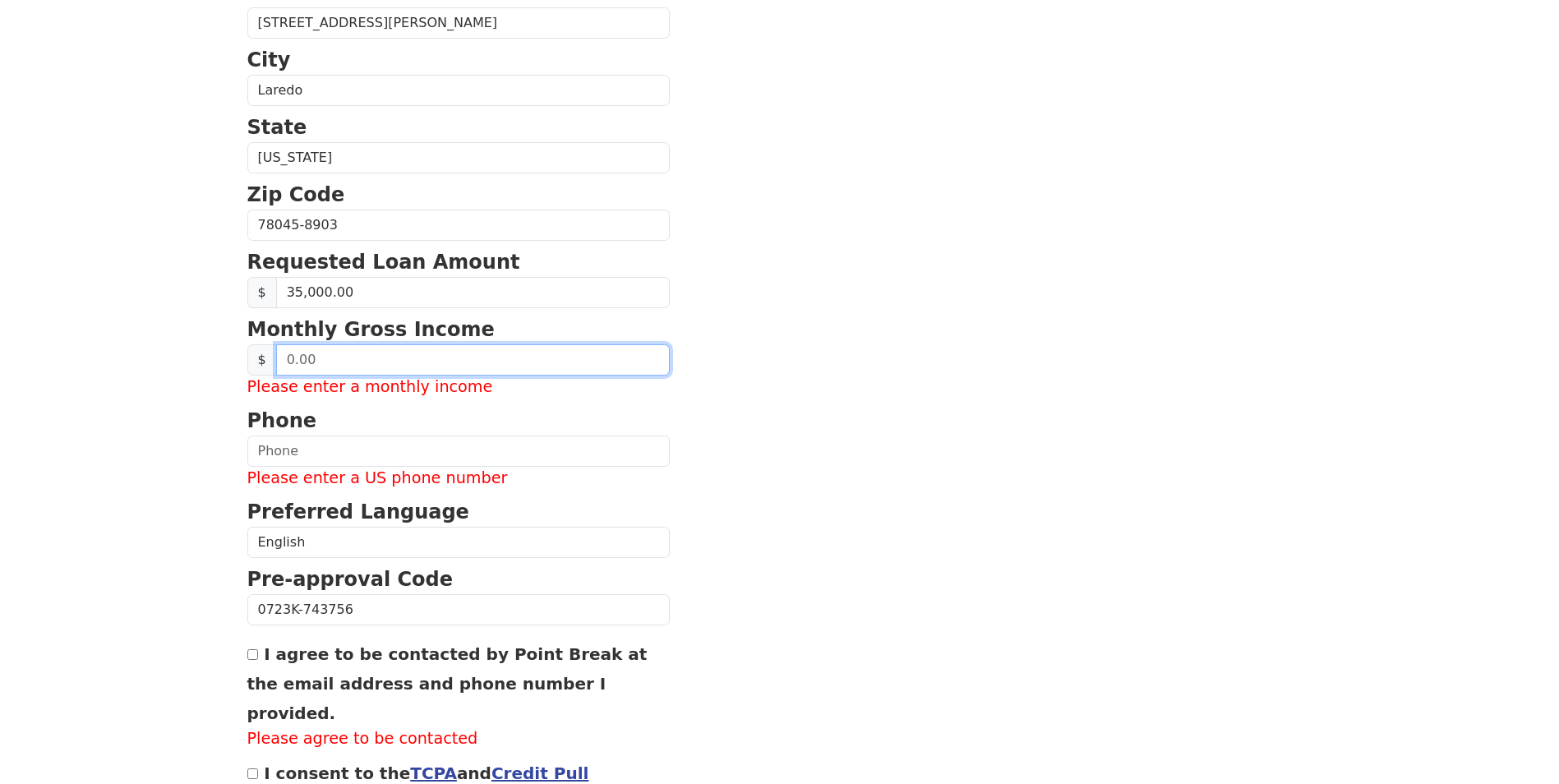
click at [354, 359] on input "text" at bounding box center [472, 359] width 394 height 31
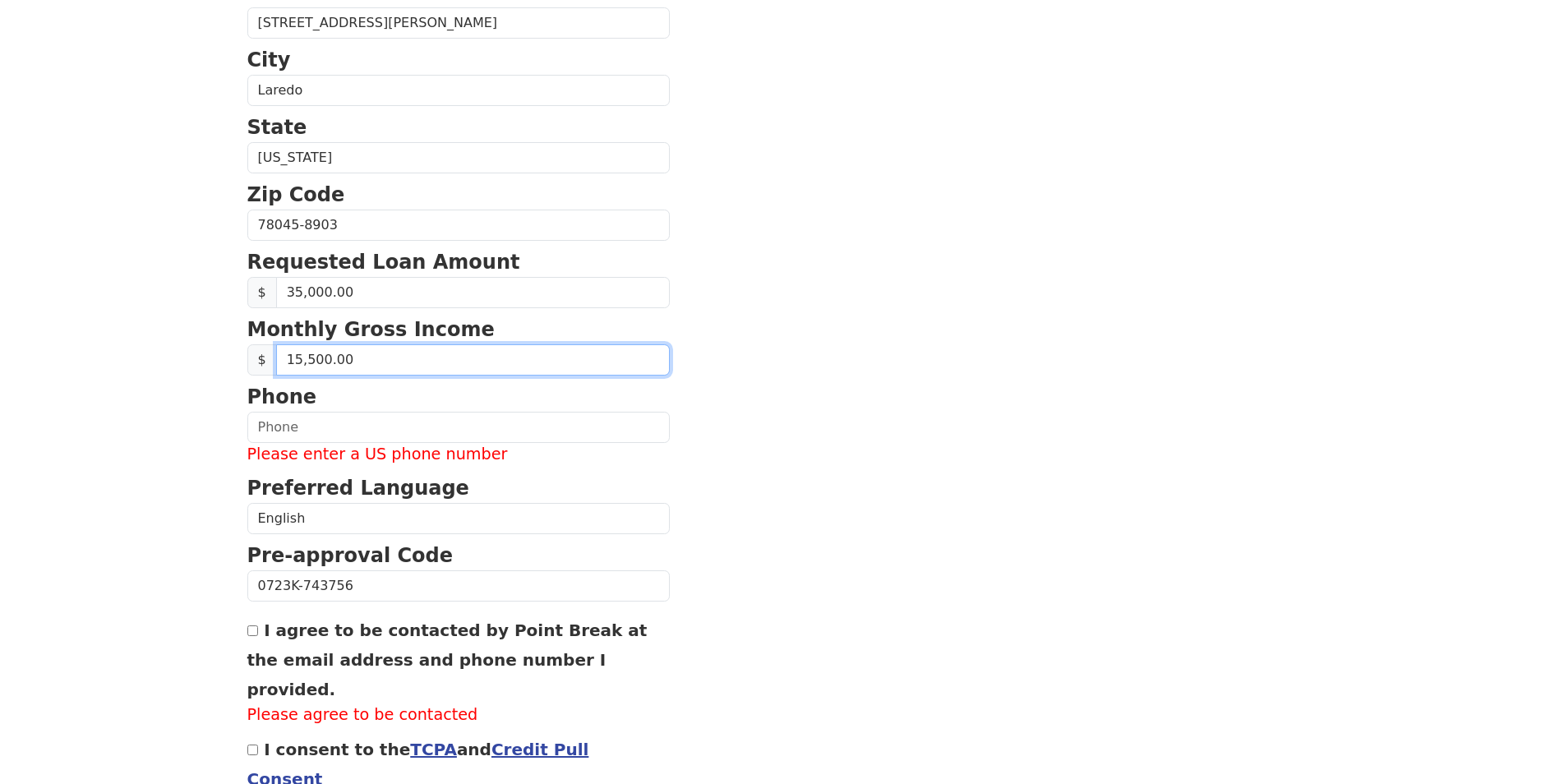
type input "155,000.00"
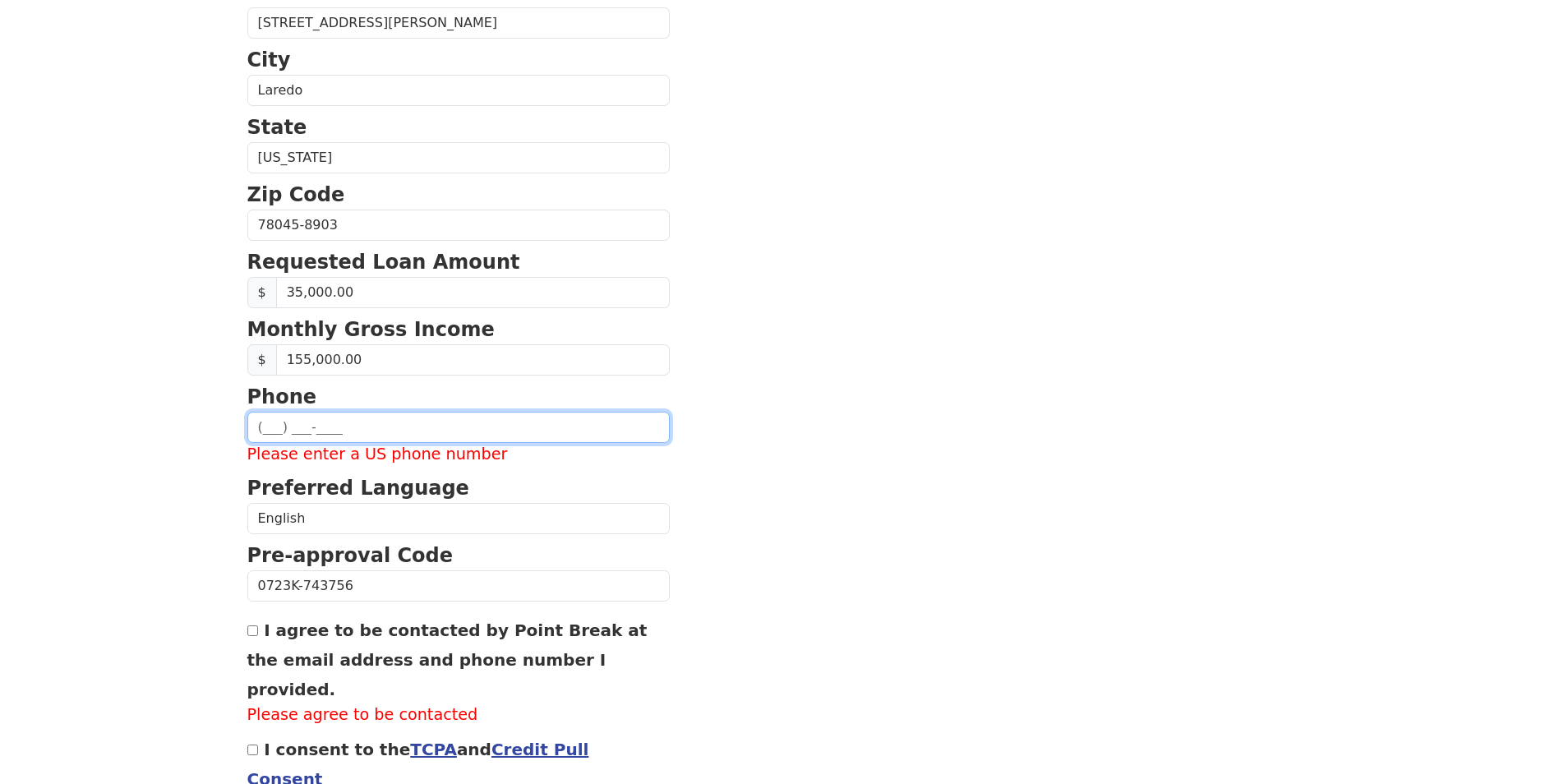
click at [369, 430] on input "text" at bounding box center [458, 426] width 422 height 31
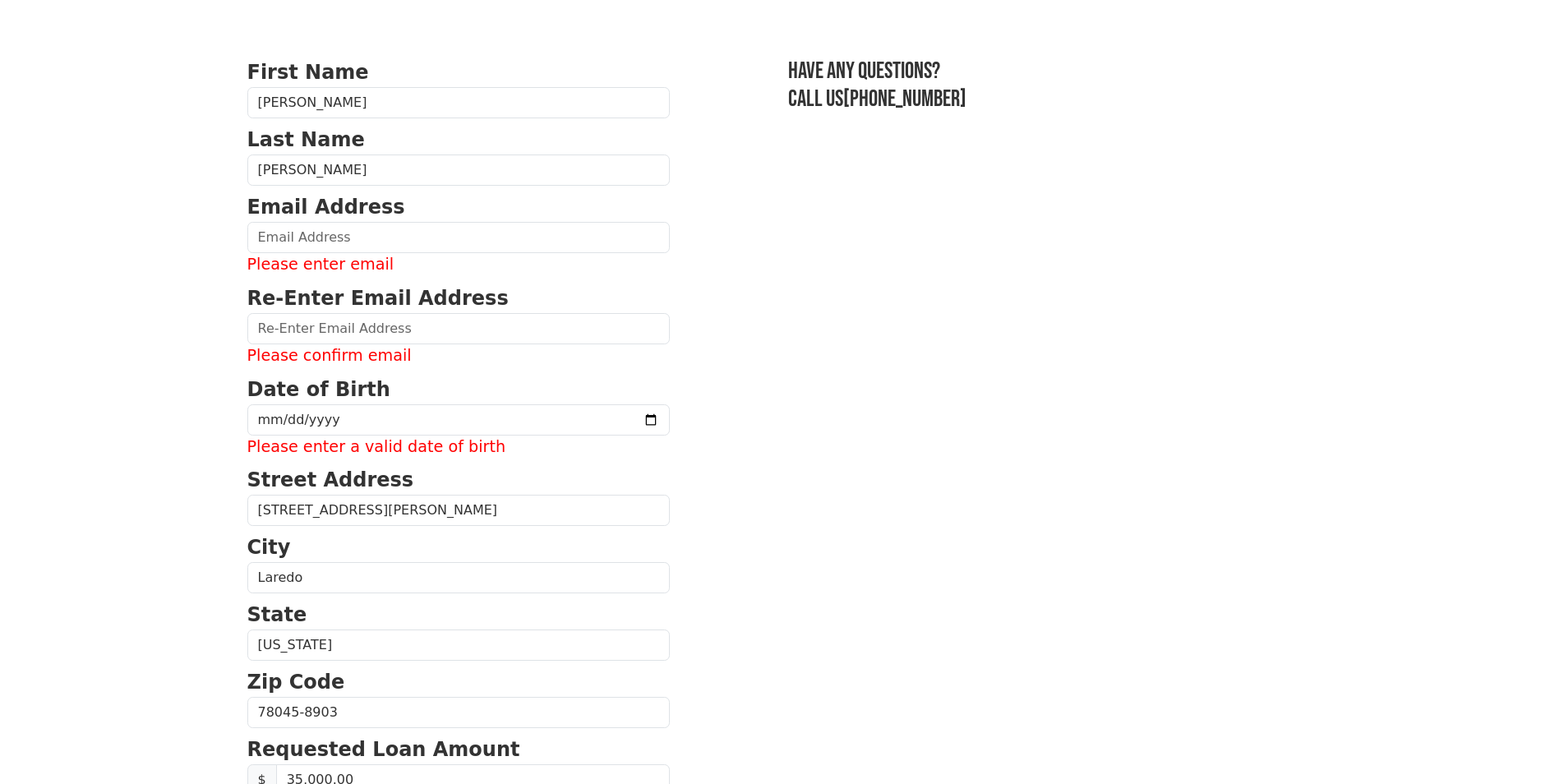
scroll to position [0, 0]
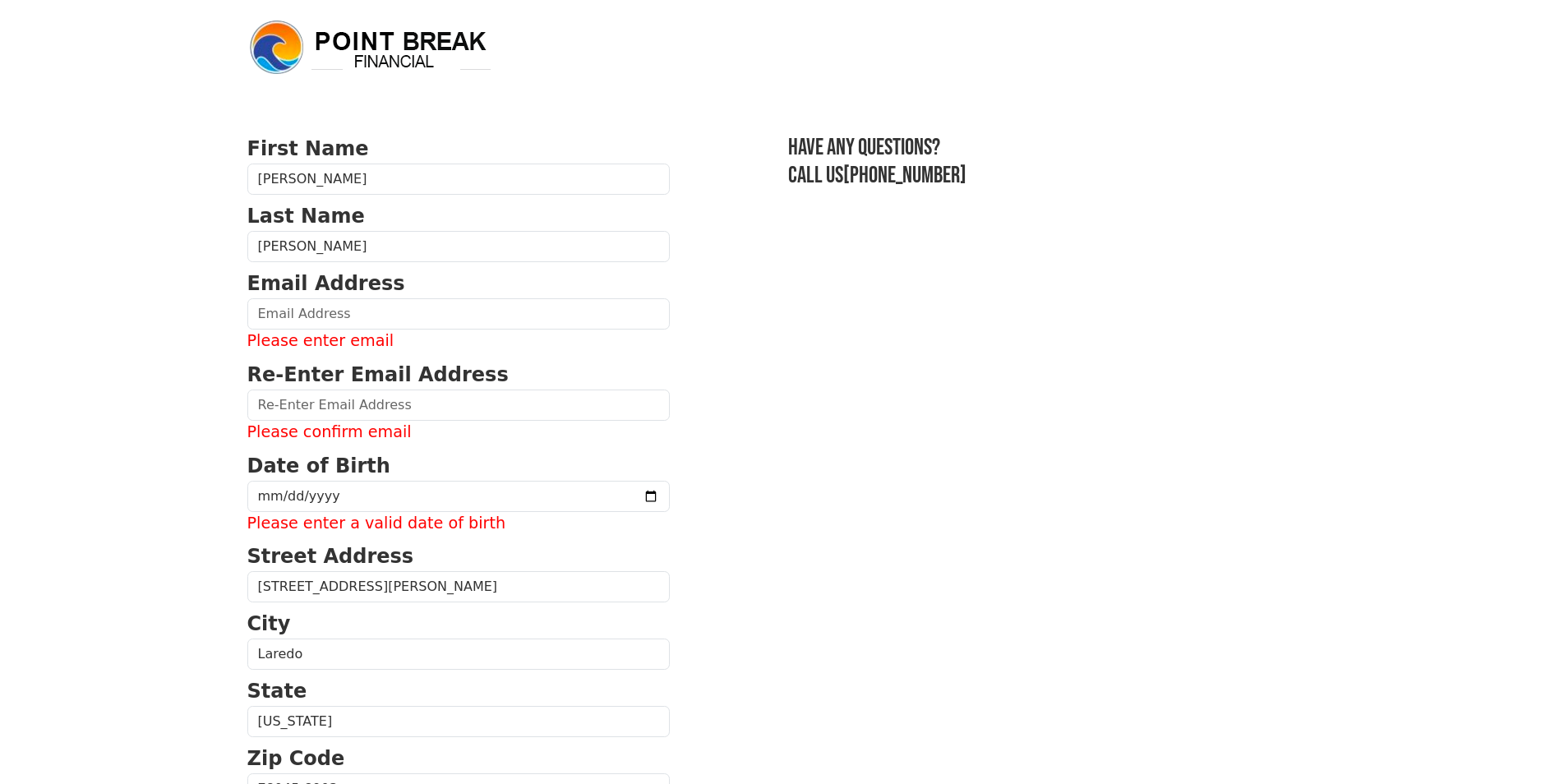
click at [378, 295] on p "Email Address" at bounding box center [458, 283] width 422 height 29
click at [382, 310] on input "email" at bounding box center [458, 313] width 422 height 31
type input "karla_karina26@yahoo.com"
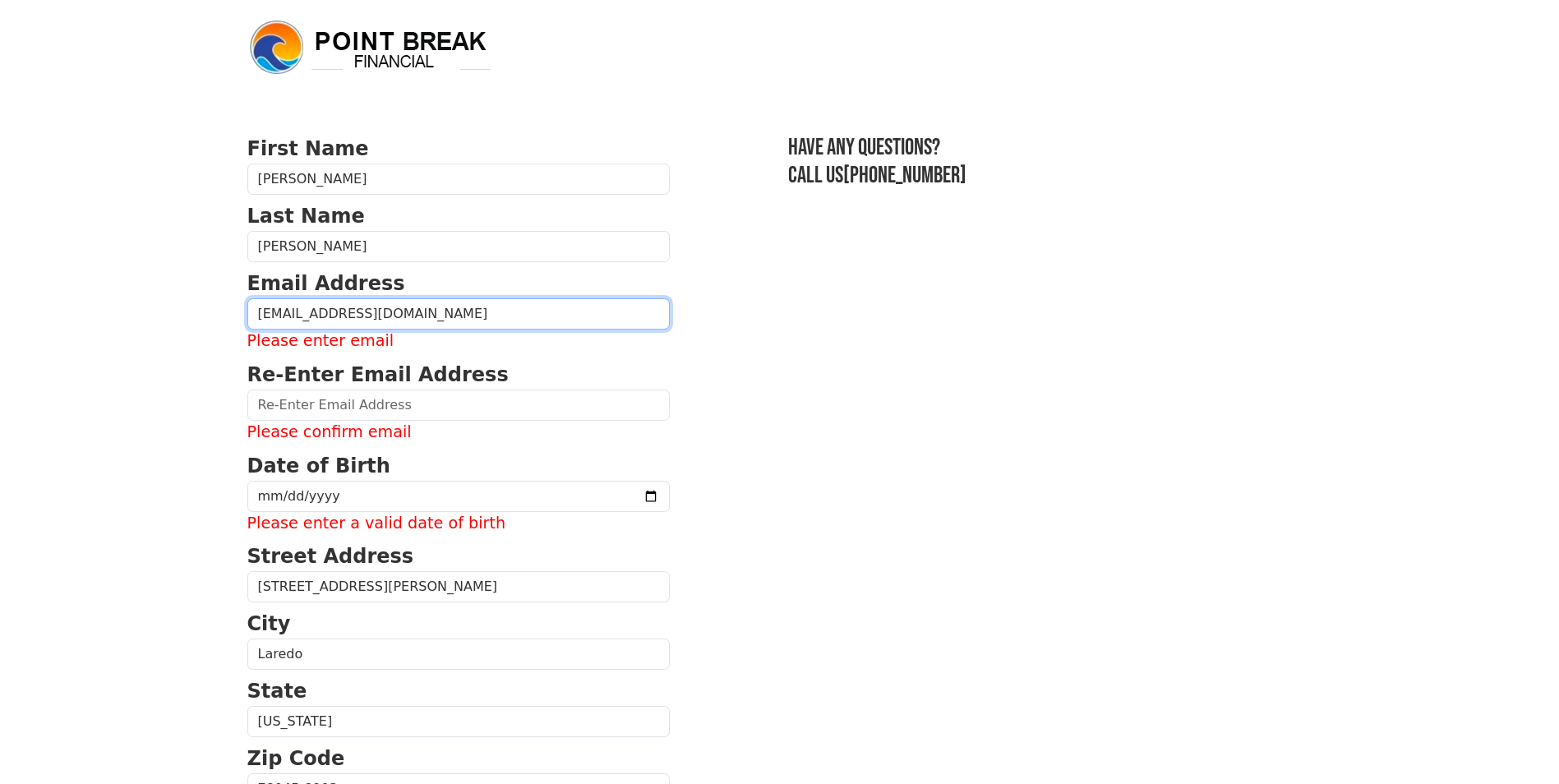
type input "karla_karina26@yahoo.com"
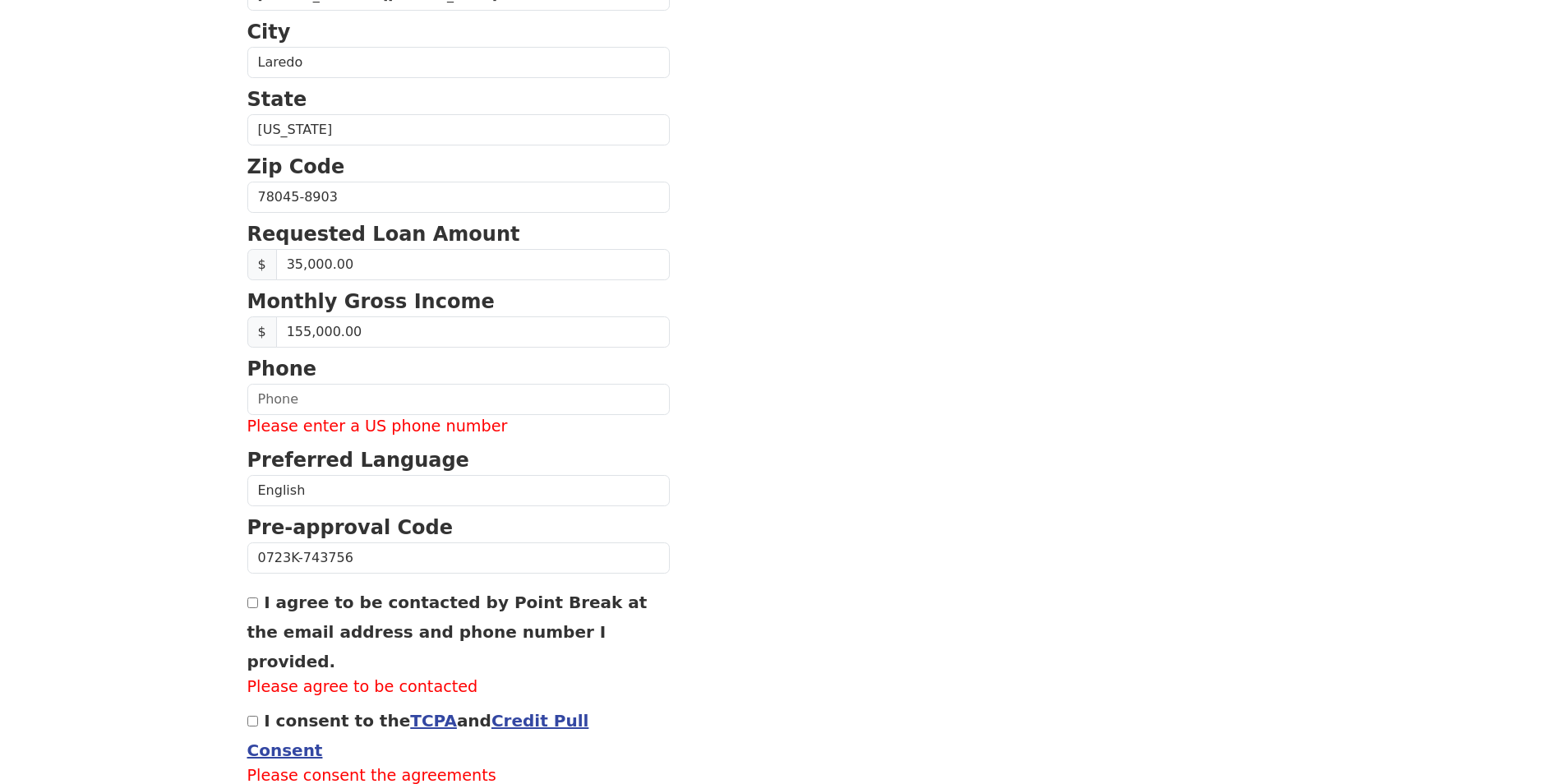
scroll to position [165, 0]
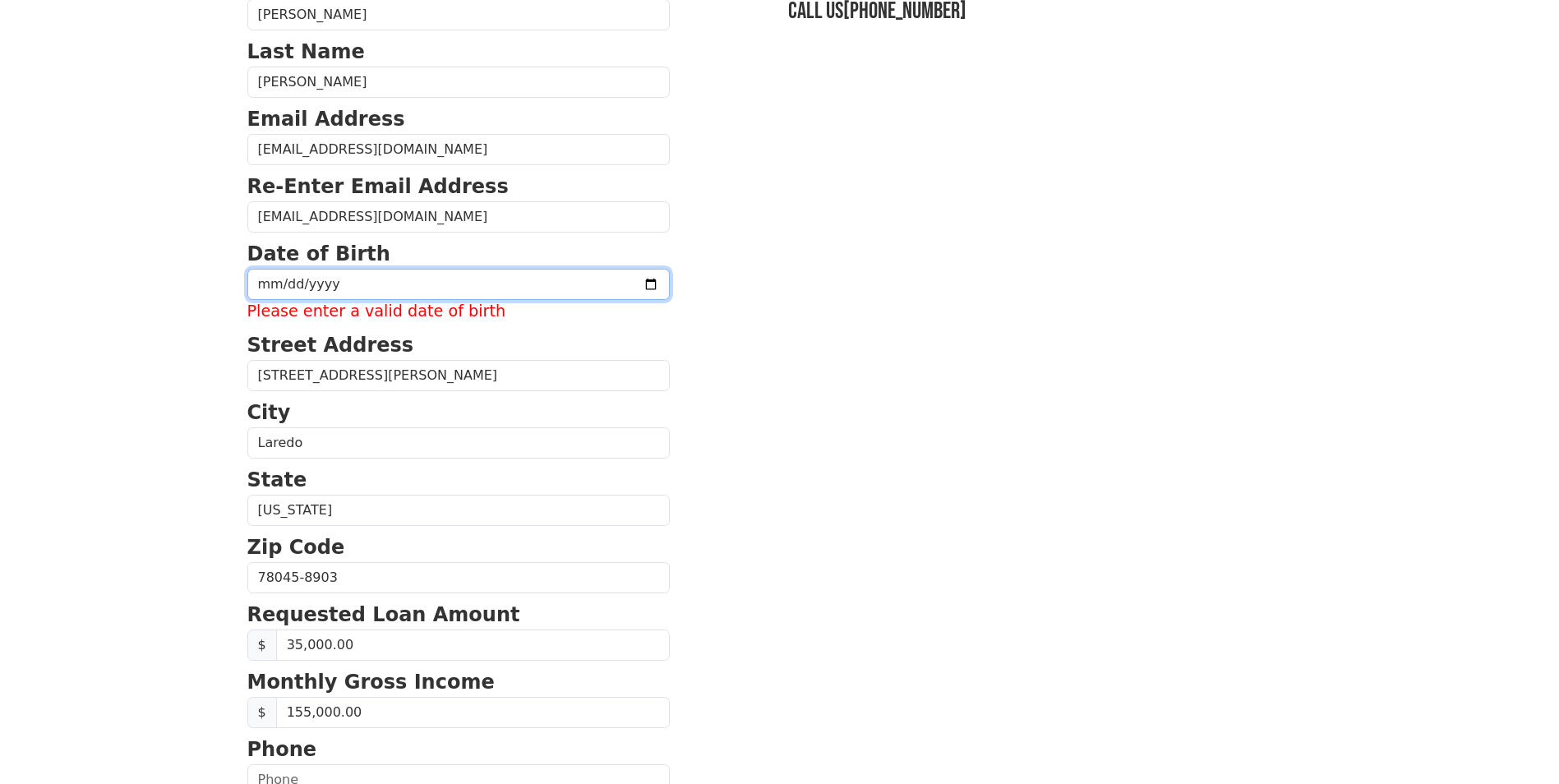
click at [267, 283] on input "date" at bounding box center [458, 283] width 422 height 31
type input "1989-06-29"
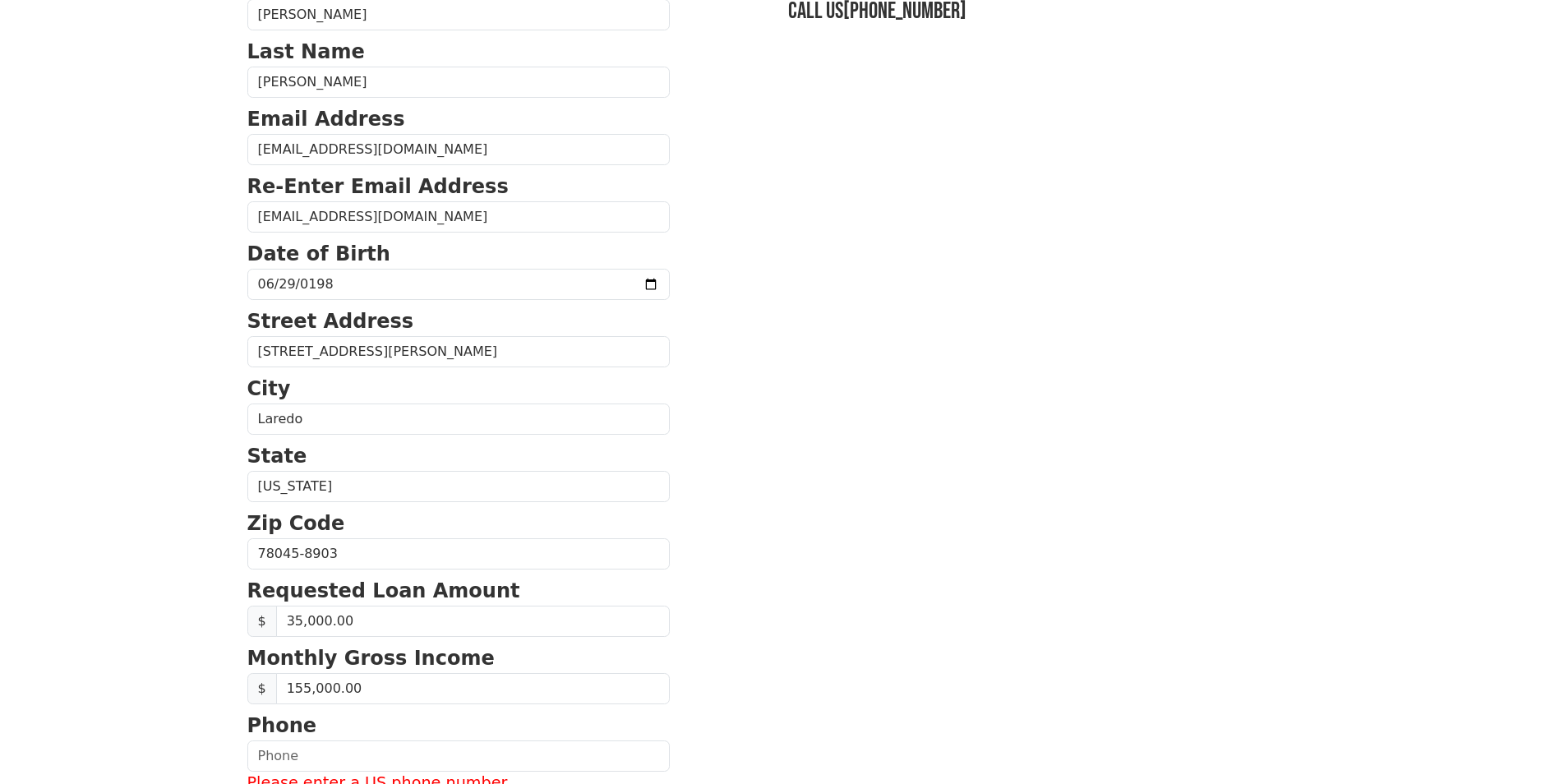
click at [742, 338] on section "First Name Karla Last Name Cepeda Email Address karla_karina26@yahoo.com Re-Ent…" at bounding box center [780, 591] width 1065 height 1242
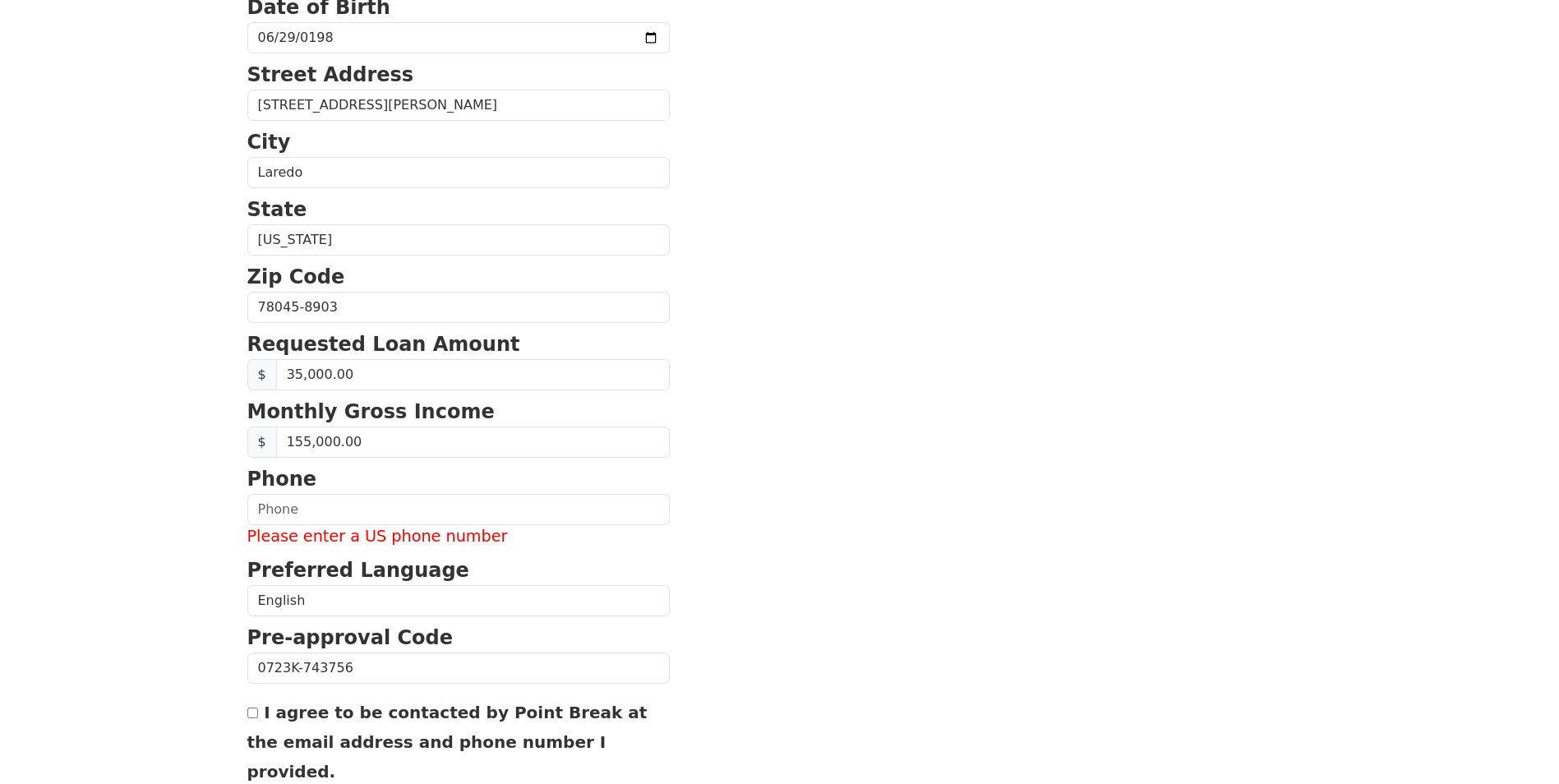
scroll to position [493, 0]
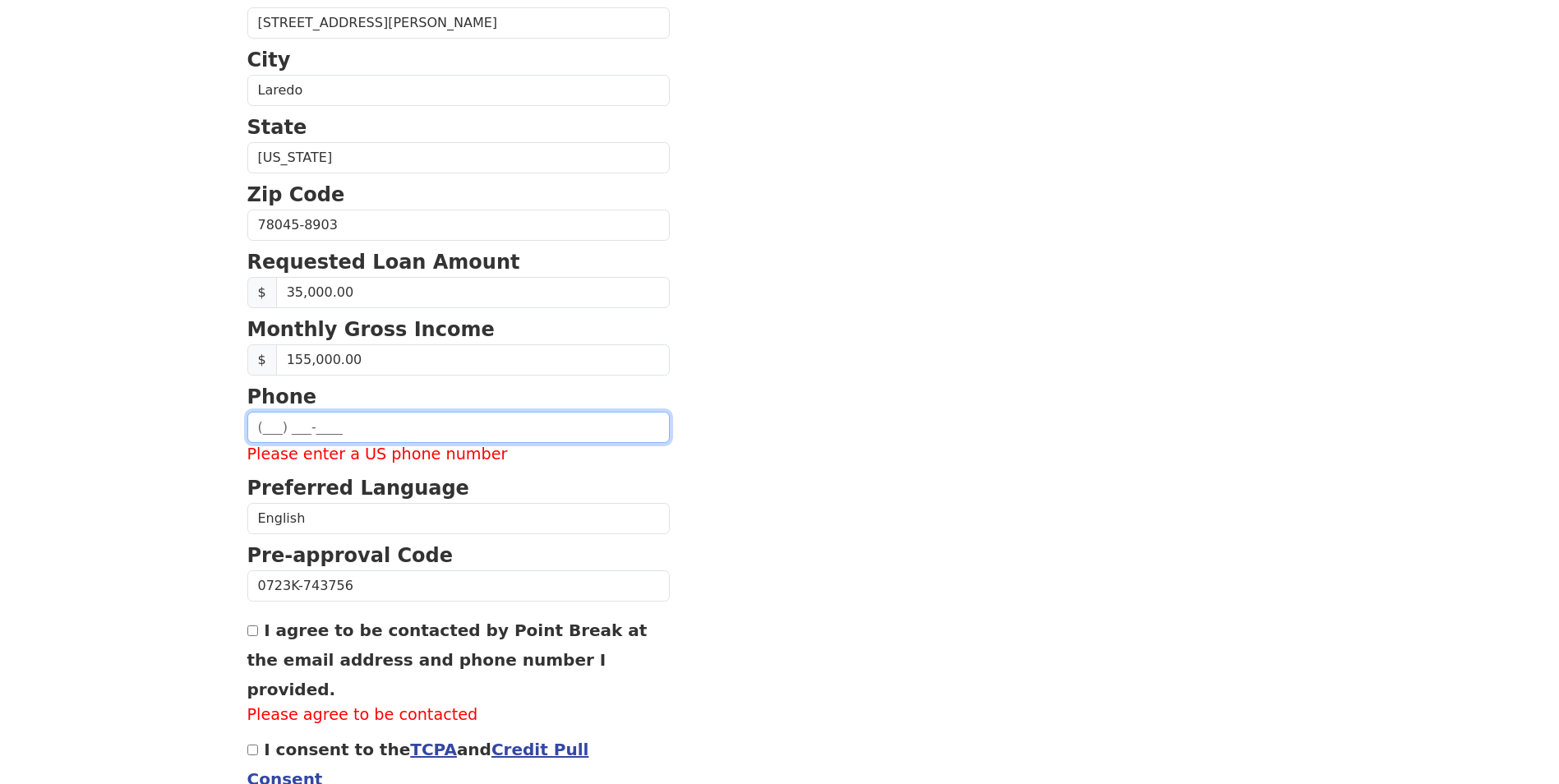
click at [266, 432] on input "text" at bounding box center [458, 426] width 422 height 31
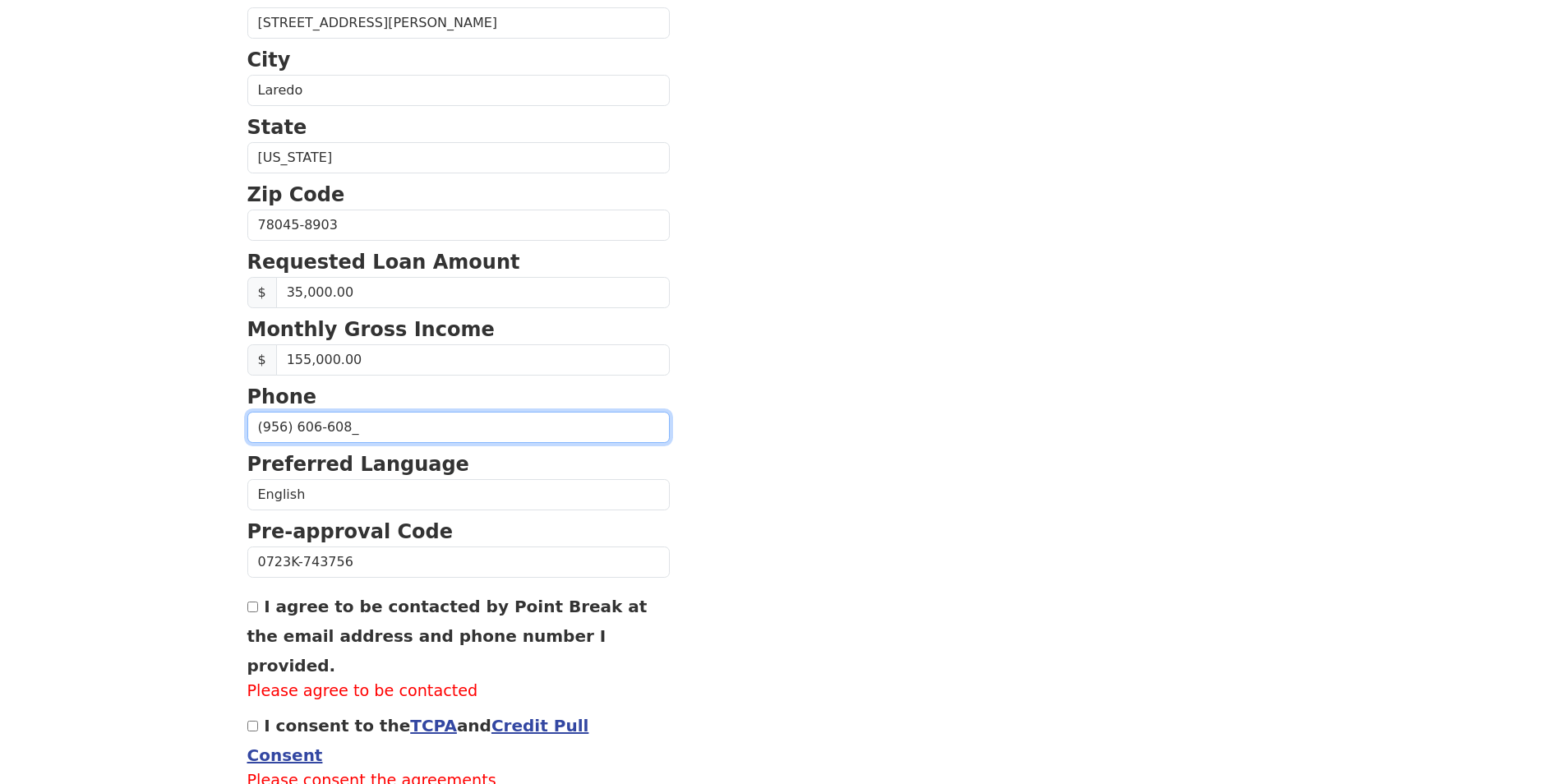
type input "(956) 606-6088"
click at [715, 389] on section "First Name Karla Last Name Cepeda Email Address karla_karina26@yahoo.com Re-Ent…" at bounding box center [780, 250] width 1065 height 1219
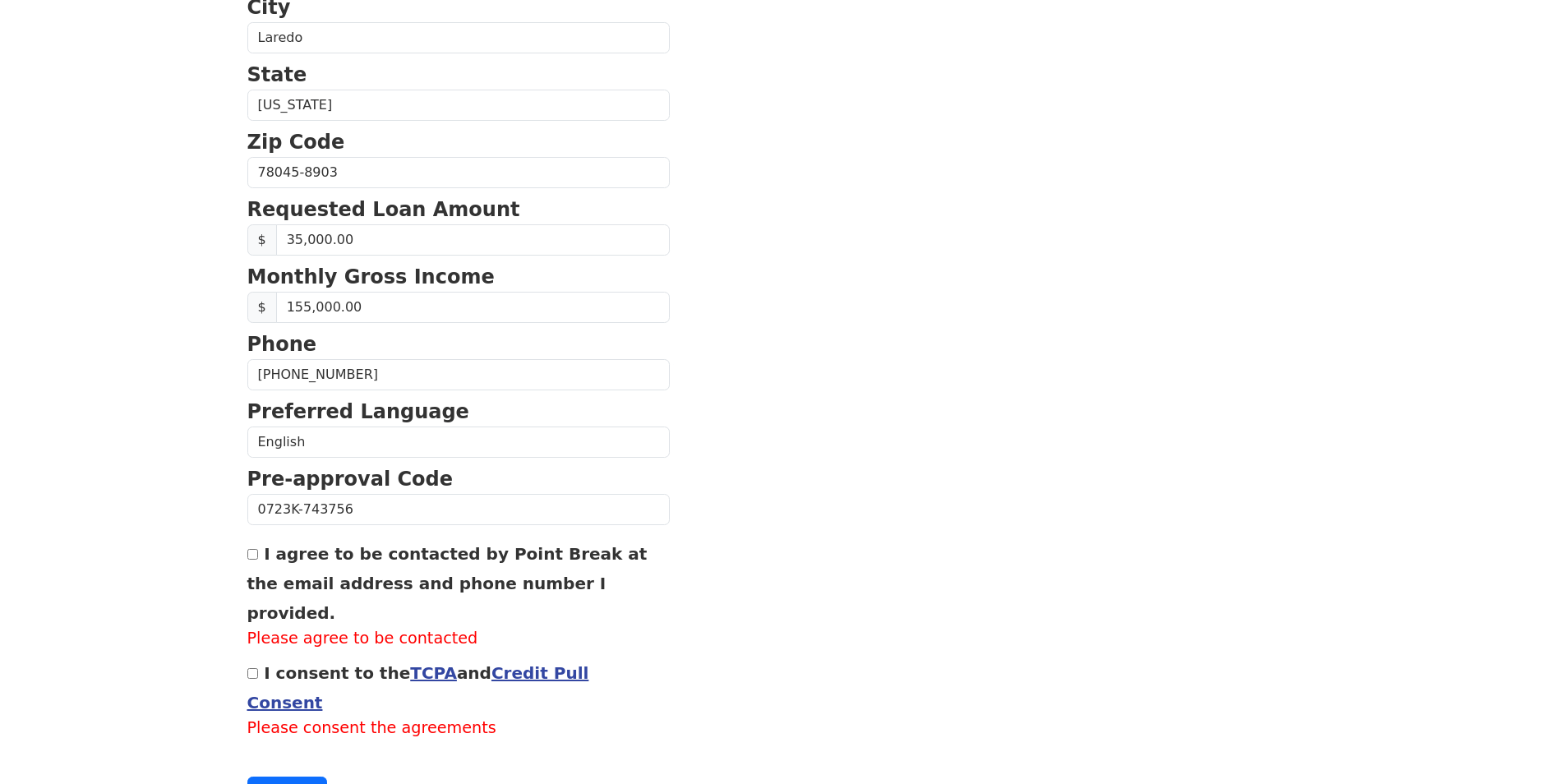
scroll to position [572, 0]
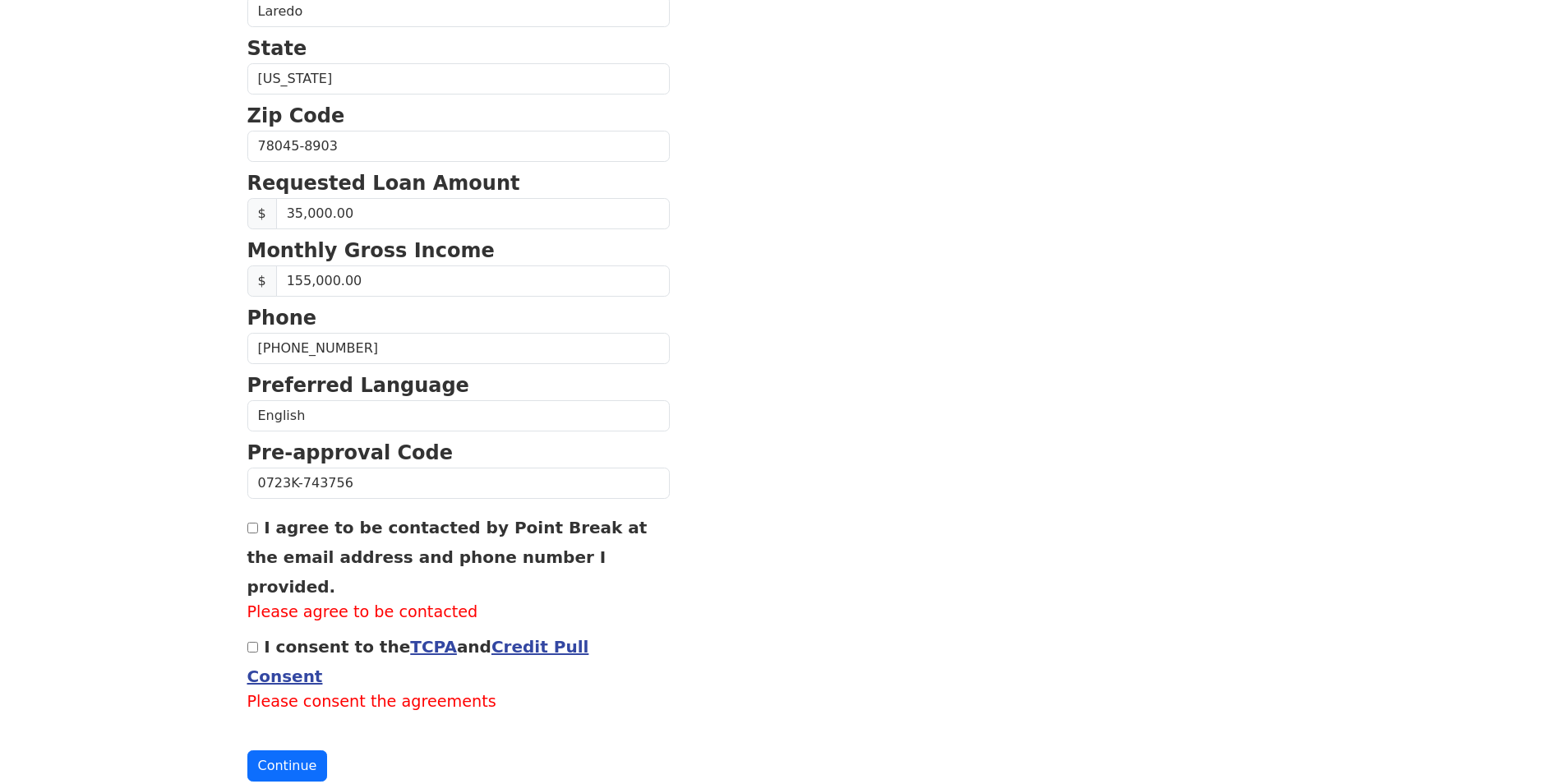
click at [259, 528] on div "I agree to be contacted by Point Break at the email address and phone number I …" at bounding box center [458, 568] width 422 height 113
click at [251, 533] on input "I agree to be contacted by Point Break at the email address and phone number I …" at bounding box center [252, 527] width 11 height 11
checkbox input "true"
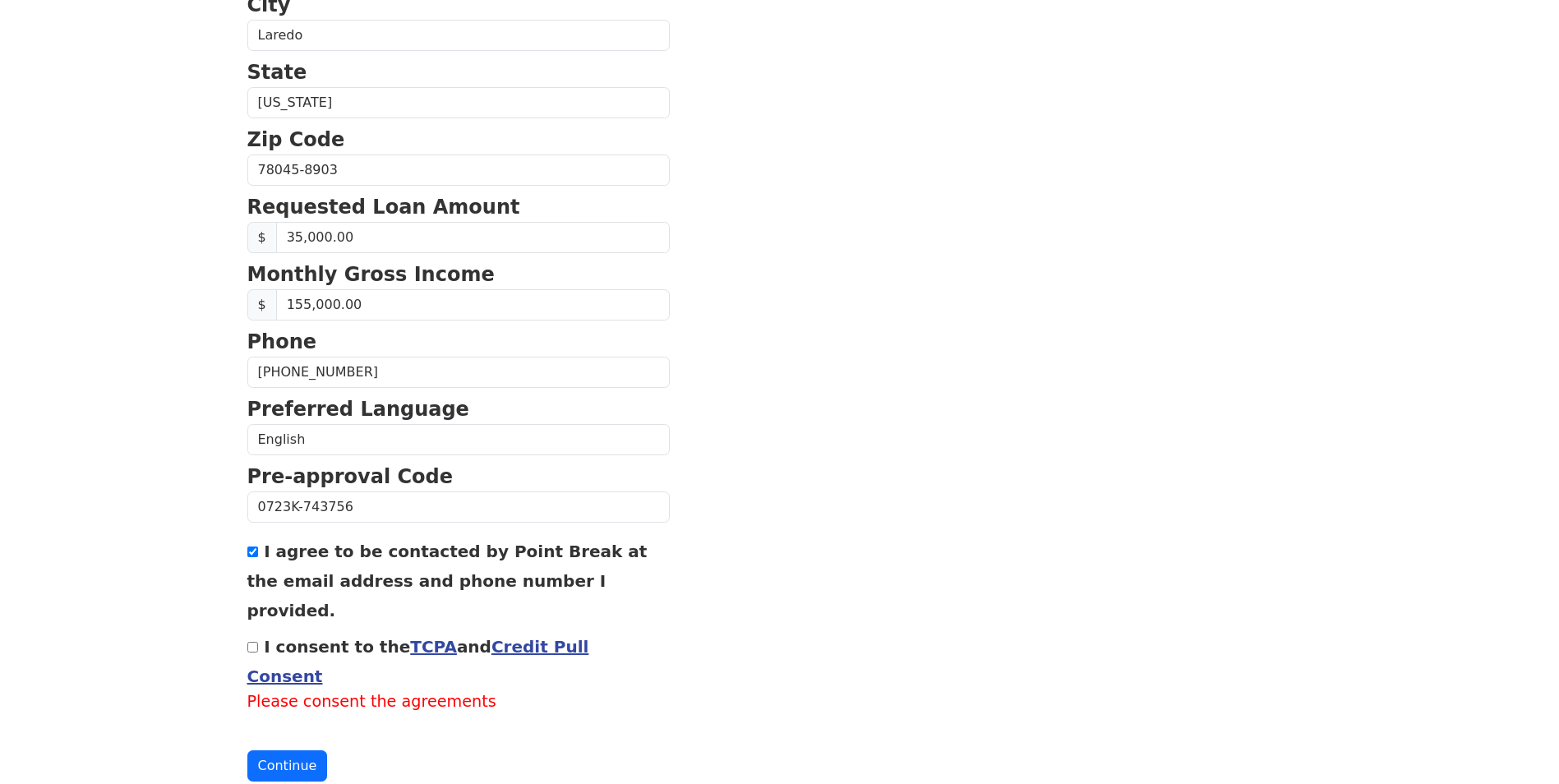
click at [253, 642] on input "I consent to the TCPA and Credit Pull Consent" at bounding box center [252, 647] width 11 height 11
checkbox input "true"
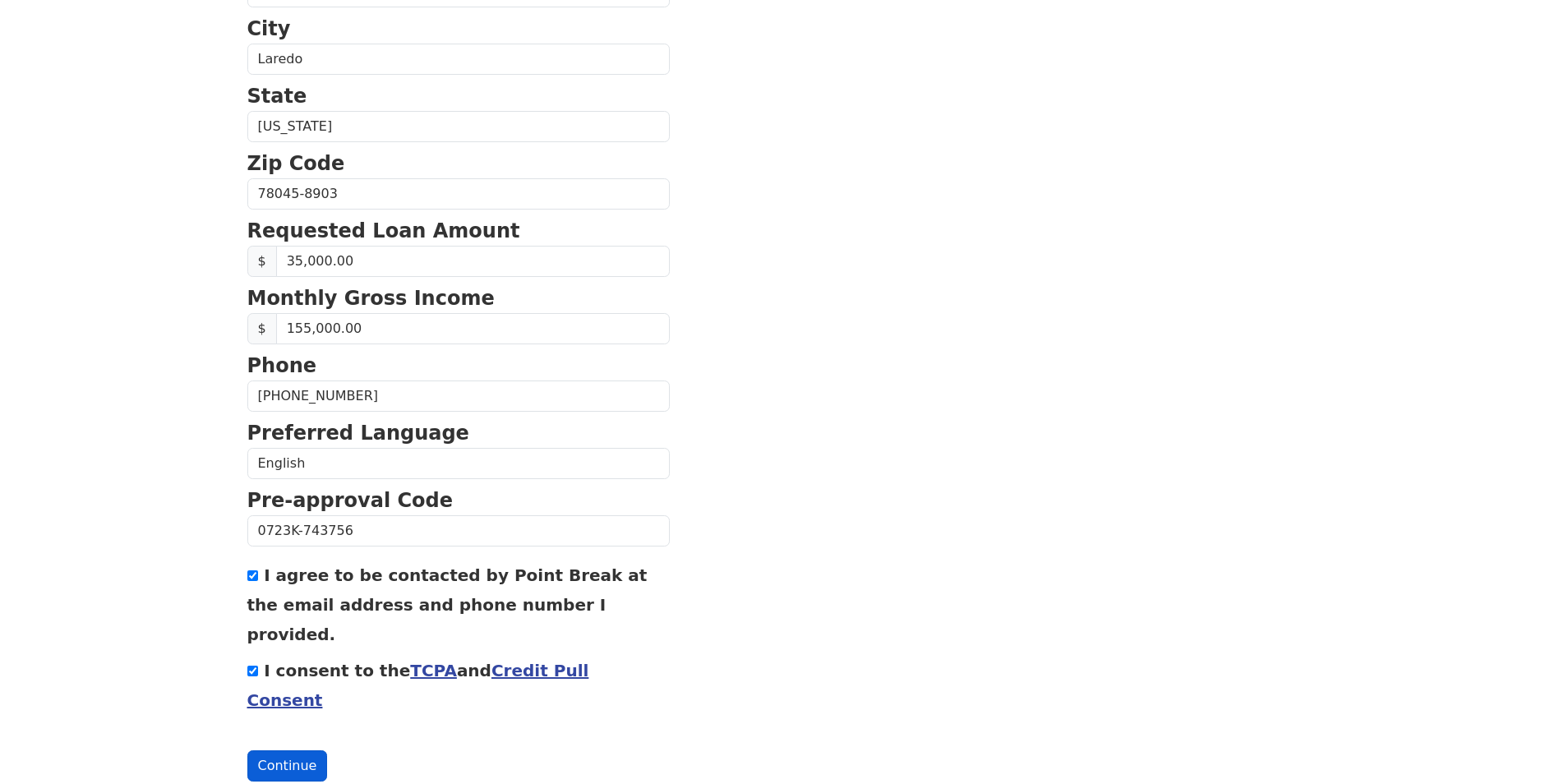
click at [277, 750] on button "Continue" at bounding box center [288, 765] width 80 height 31
